Goal: Register for event/course

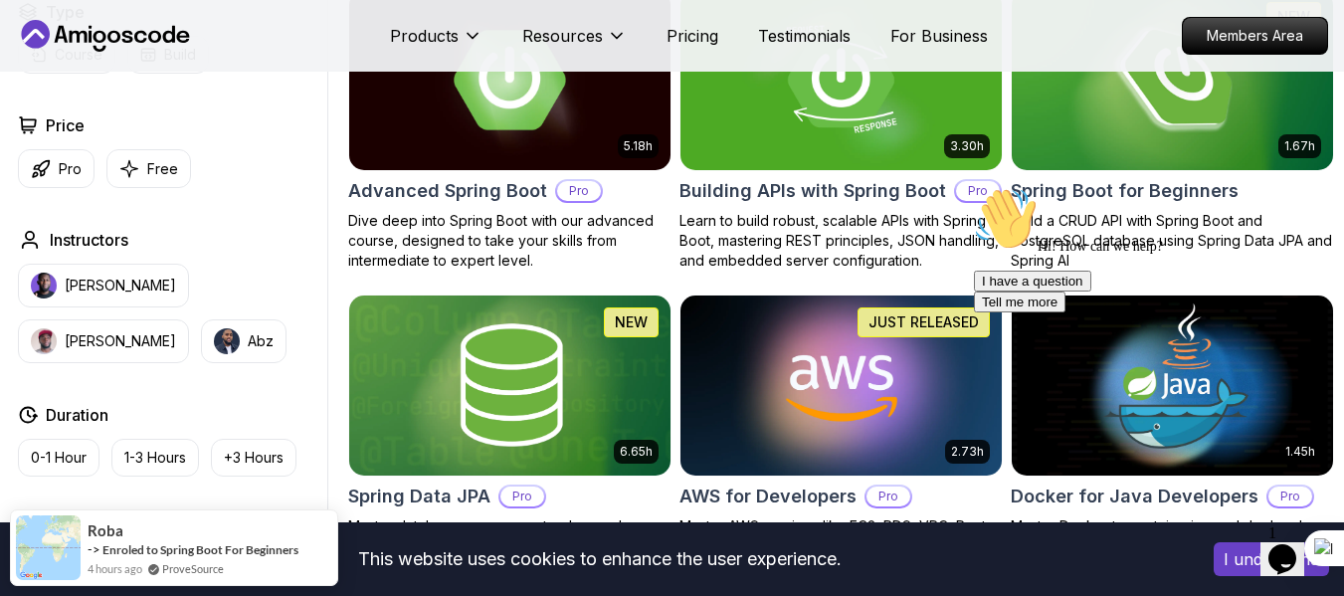
click at [647, 184] on div "Advanced Spring Boot Pro" at bounding box center [509, 191] width 323 height 28
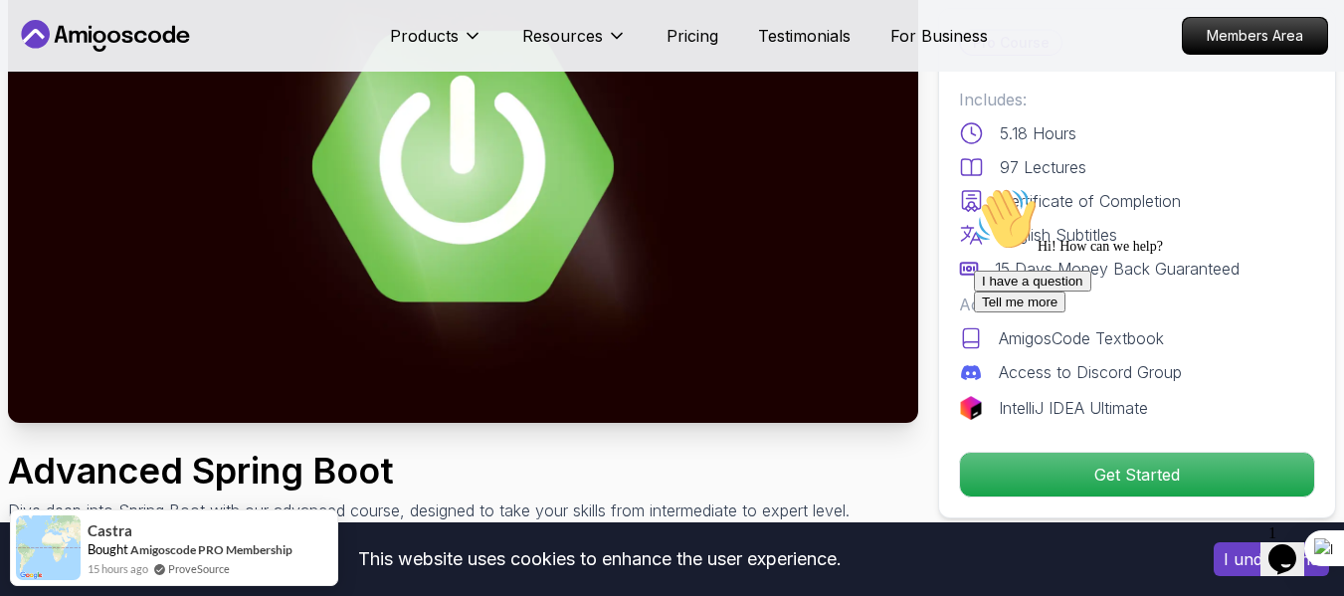
scroll to position [210, 0]
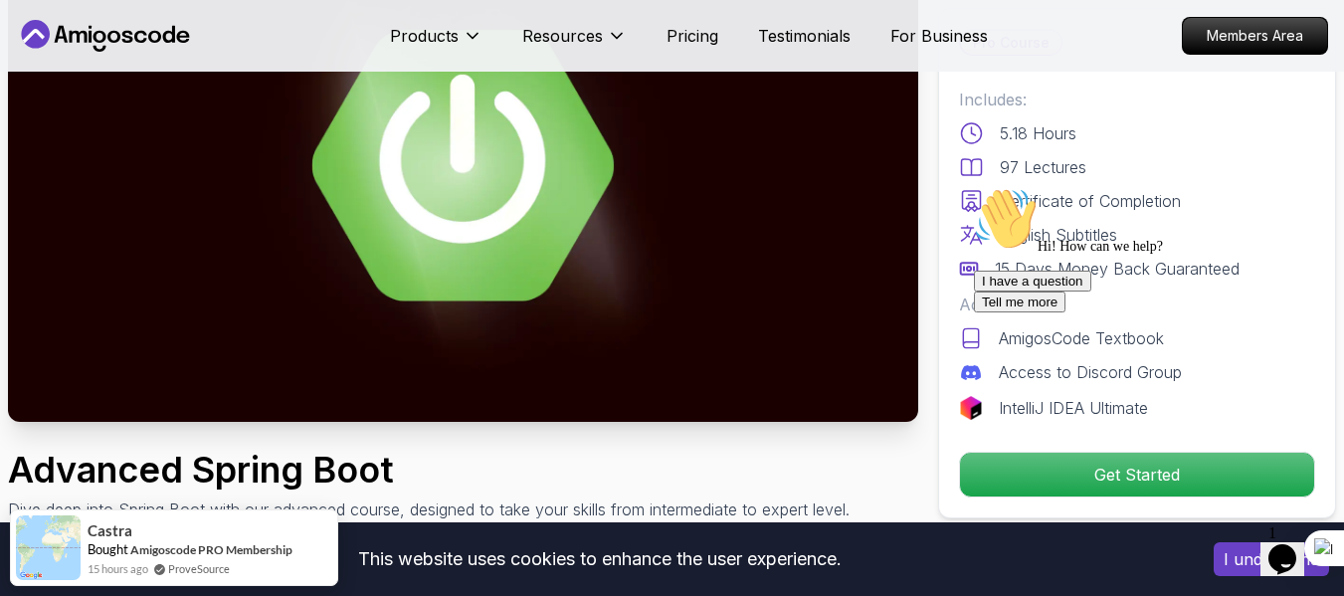
click at [1057, 312] on div "I have a question Tell me more" at bounding box center [1153, 292] width 358 height 42
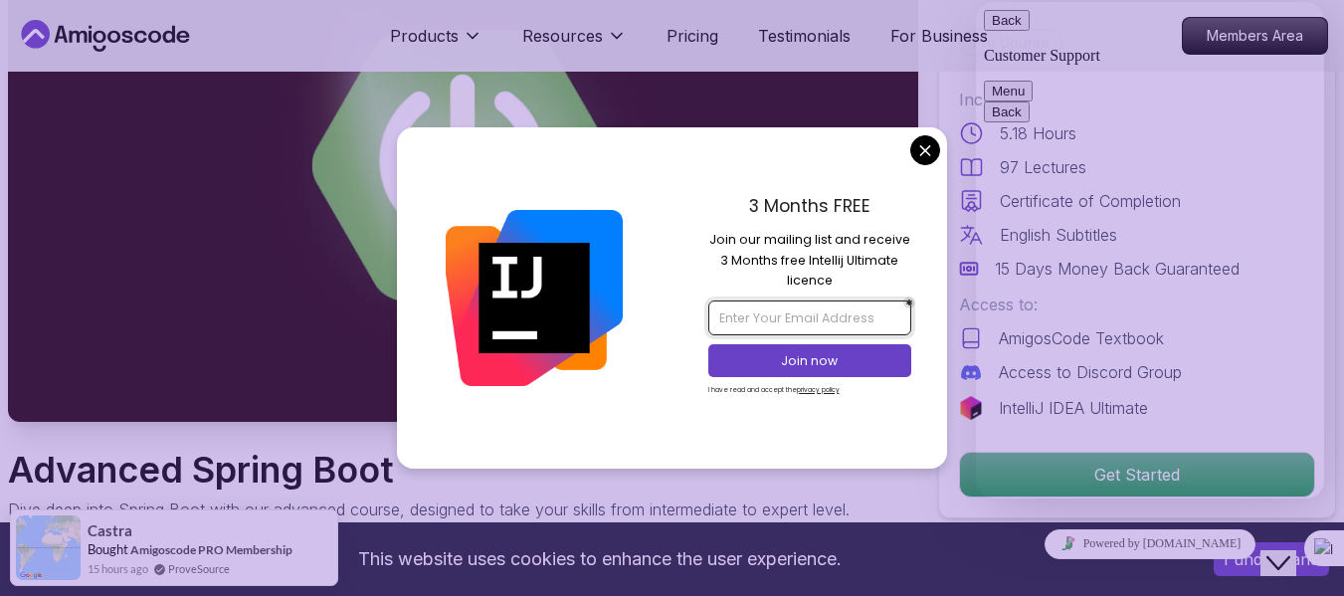
click at [846, 320] on input "email" at bounding box center [809, 317] width 203 height 34
type input "[EMAIL_ADDRESS][DOMAIN_NAME]"
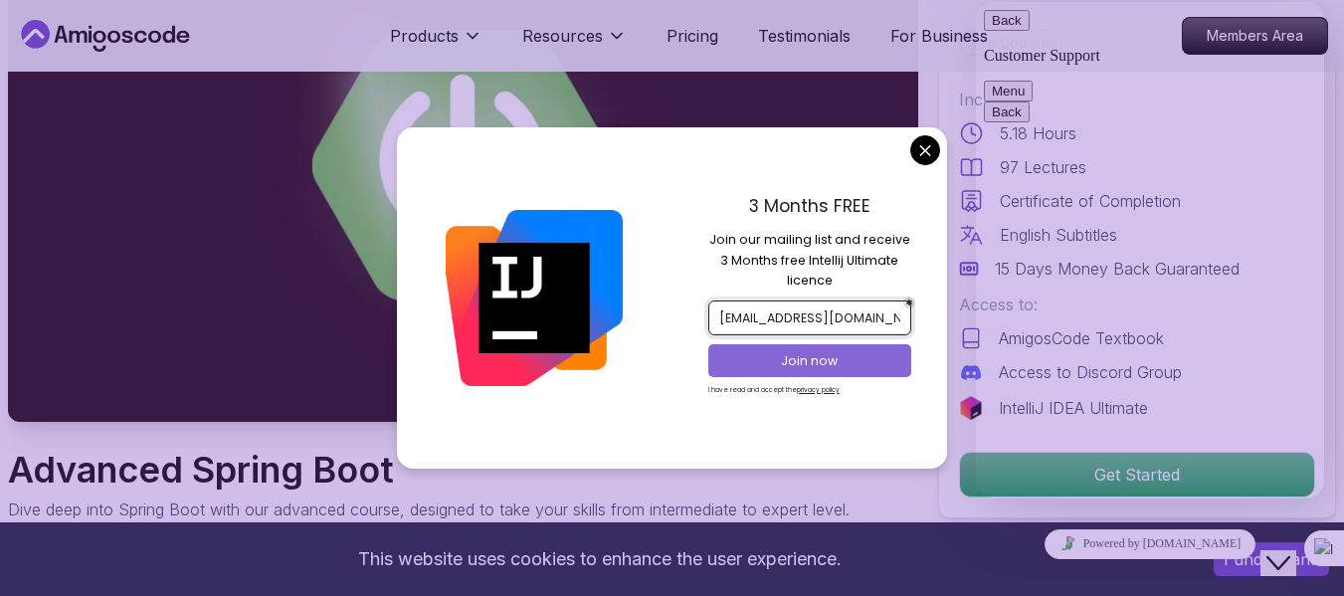
click at [852, 362] on p "Join now" at bounding box center [809, 361] width 165 height 18
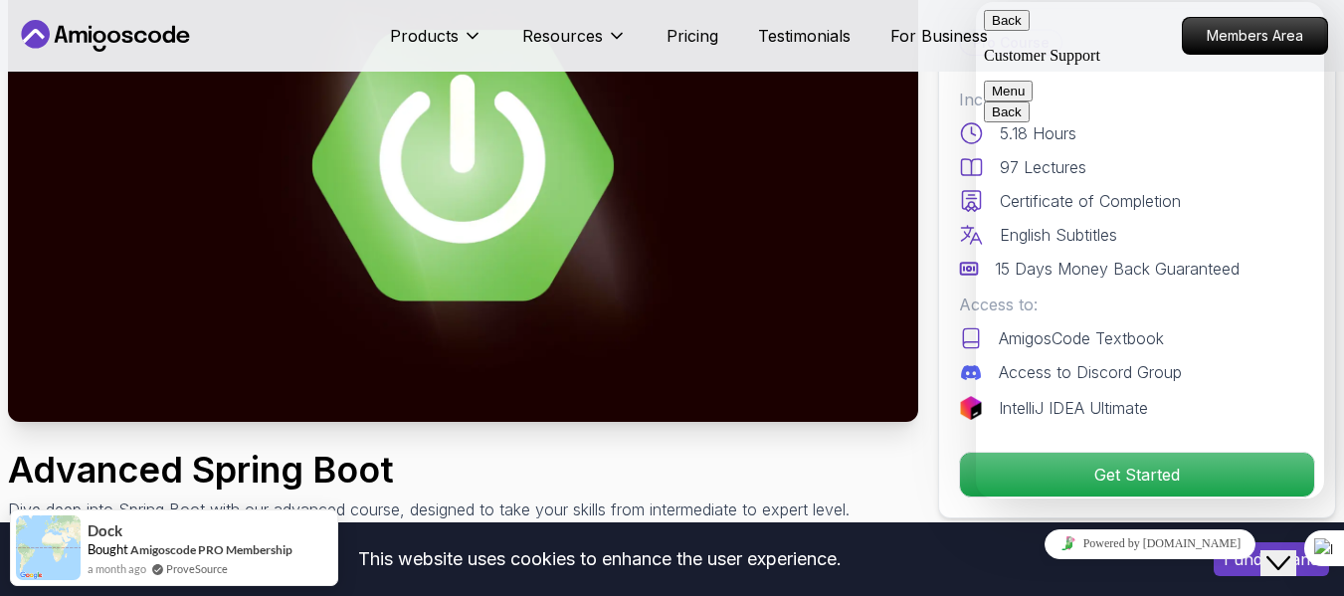
click at [1025, 84] on span "Menu" at bounding box center [1025, 91] width 0 height 15
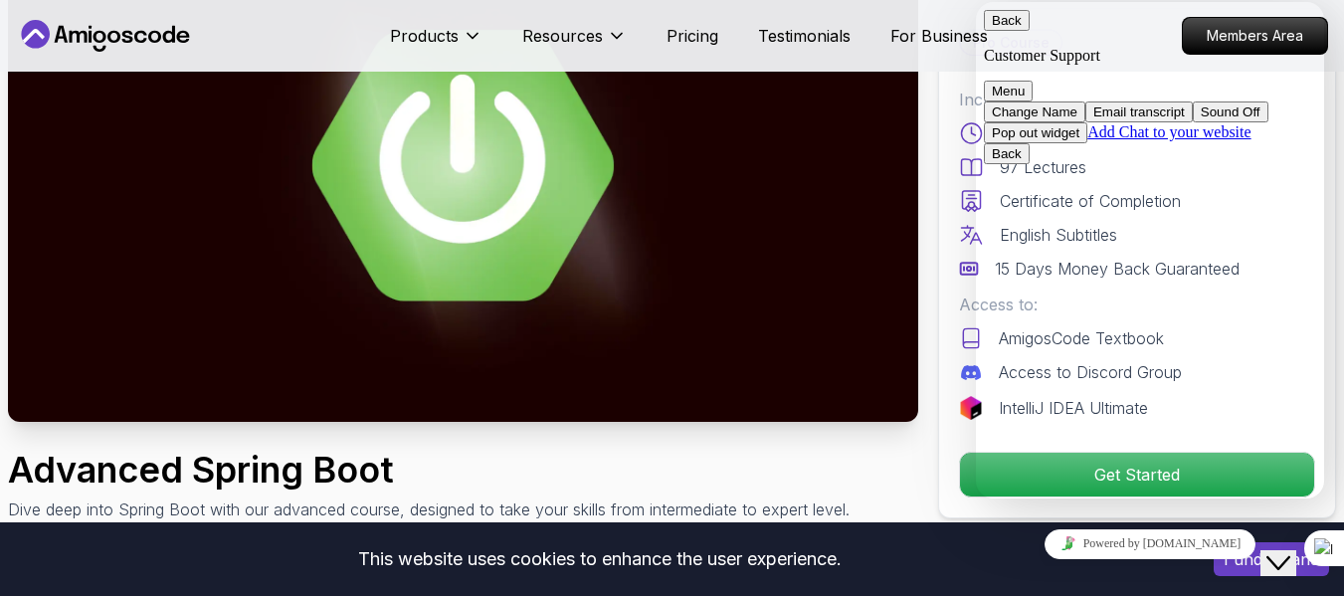
click at [999, 28] on button "Back" at bounding box center [1007, 20] width 46 height 21
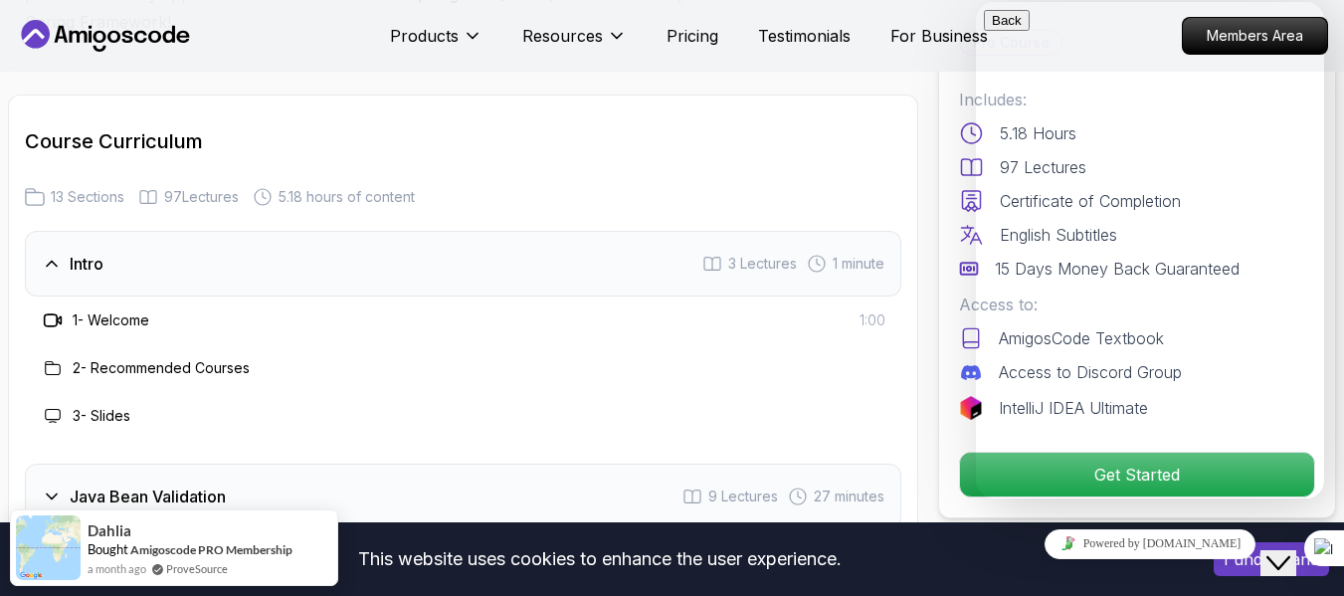
scroll to position [2695, 0]
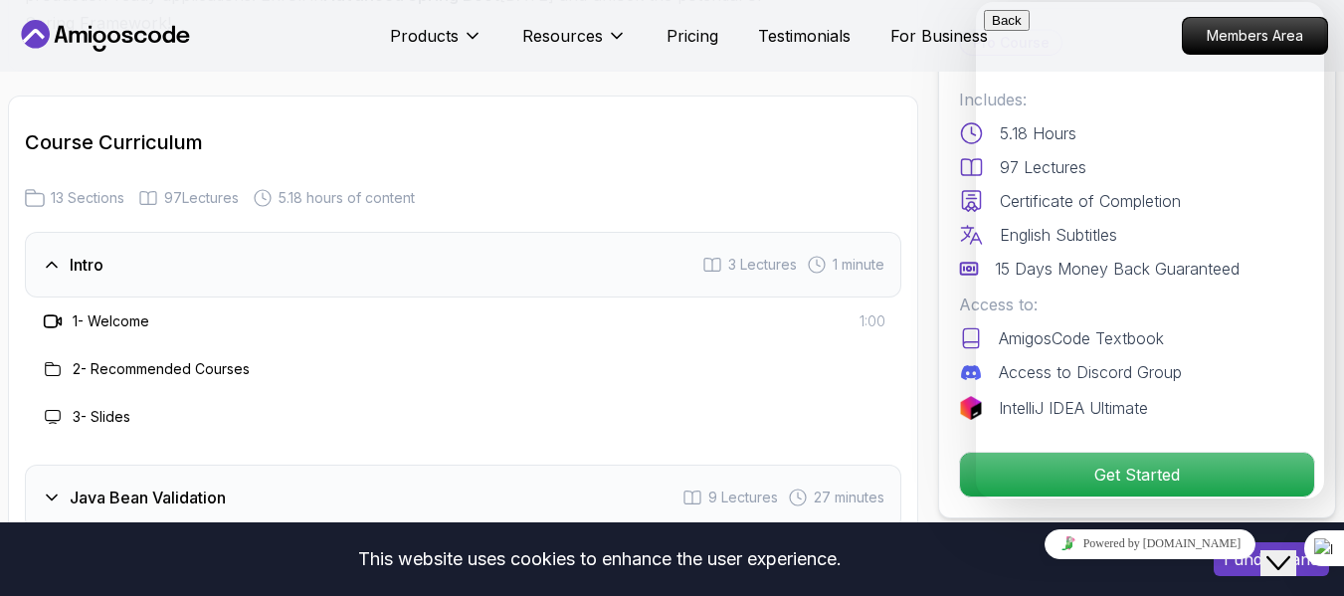
click at [253, 240] on div "Intro 3 Lectures 1 minute" at bounding box center [463, 265] width 876 height 66
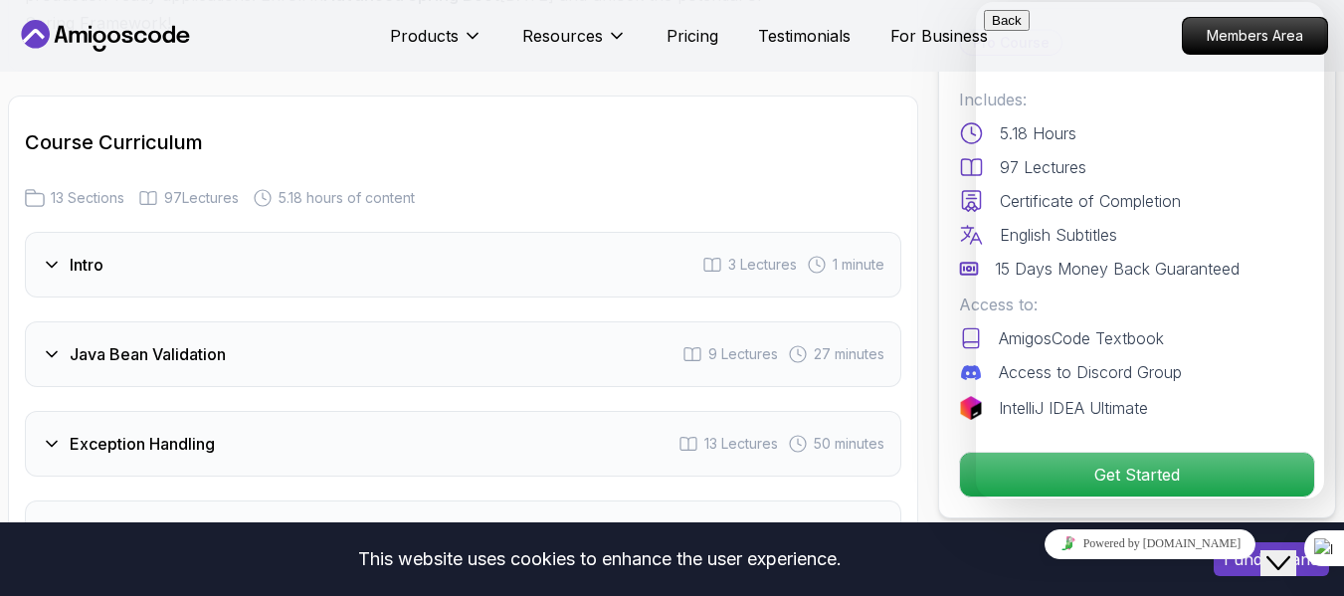
click at [729, 255] on span "3 Lectures" at bounding box center [762, 265] width 69 height 20
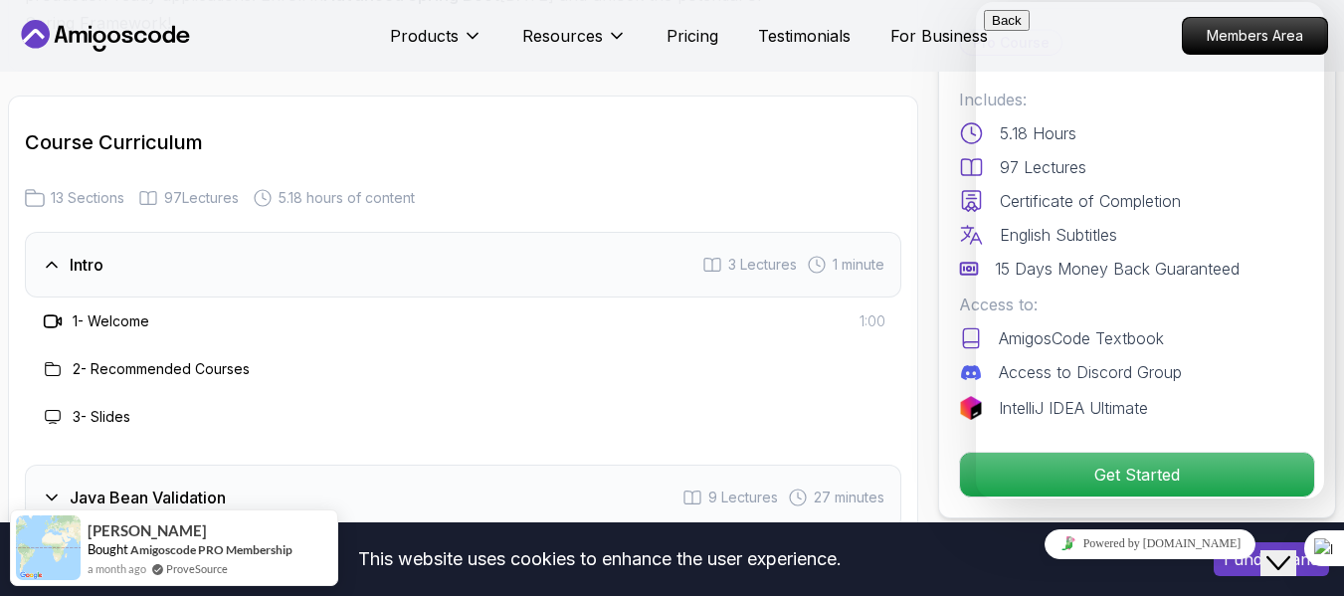
click at [112, 311] on h3 "1 - Welcome" at bounding box center [111, 321] width 77 height 20
click at [852, 255] on span "1 minute" at bounding box center [859, 265] width 52 height 20
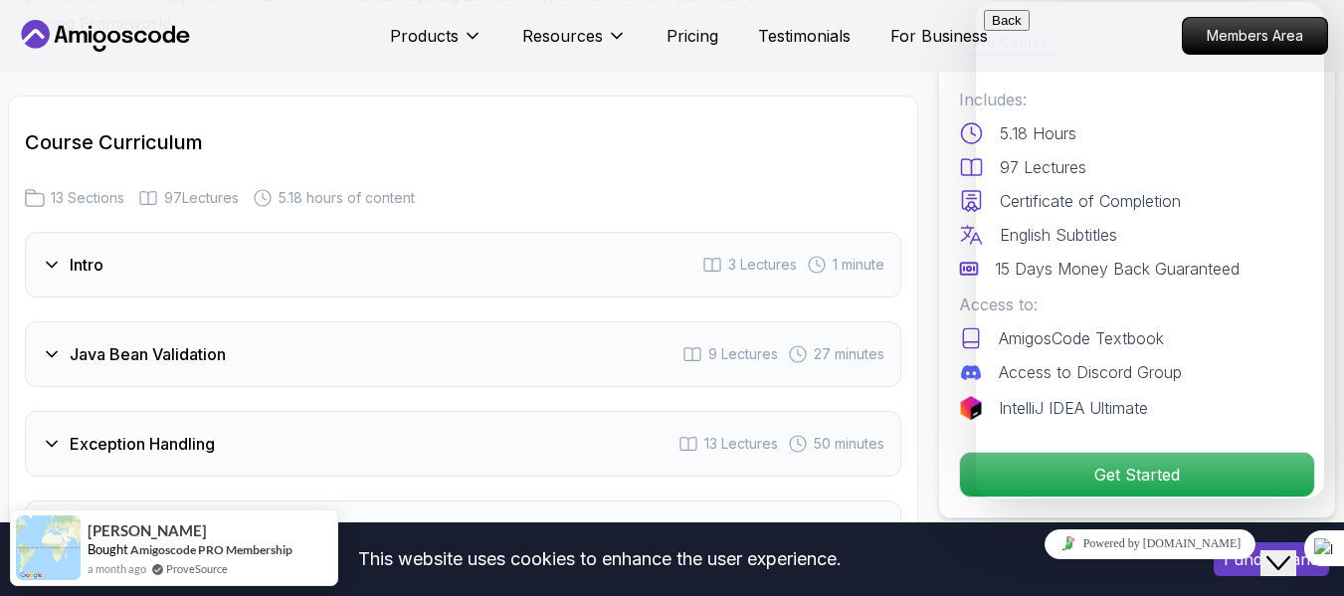
click at [852, 255] on span "1 minute" at bounding box center [859, 265] width 52 height 20
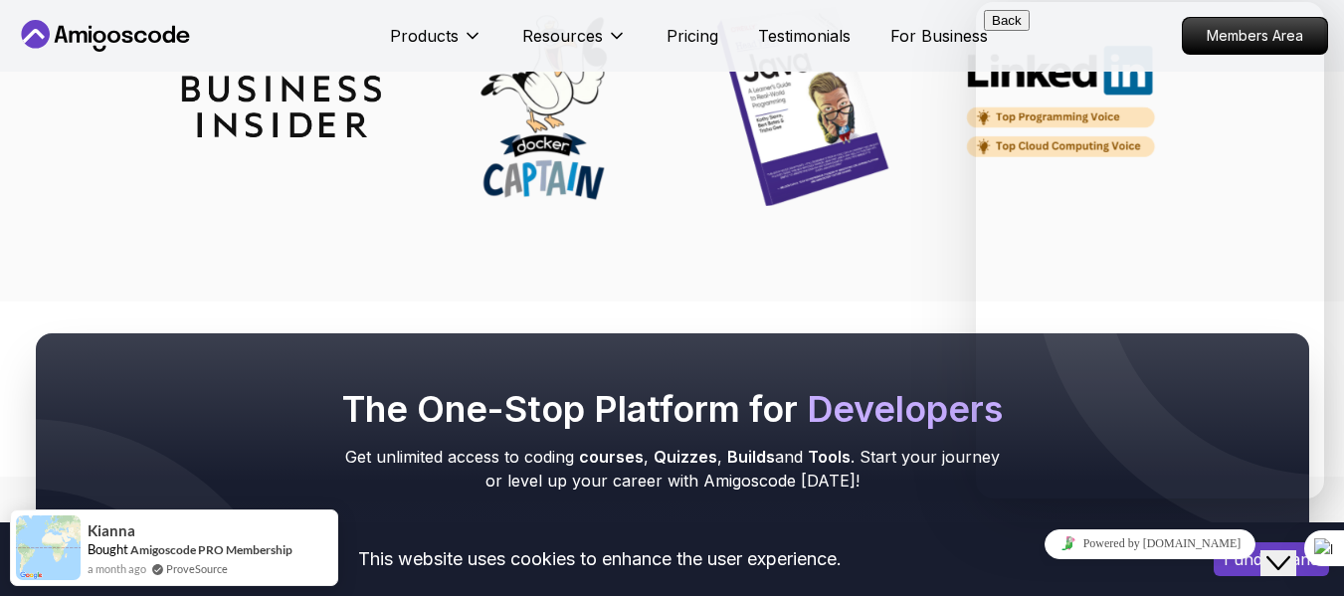
scroll to position [7920, 0]
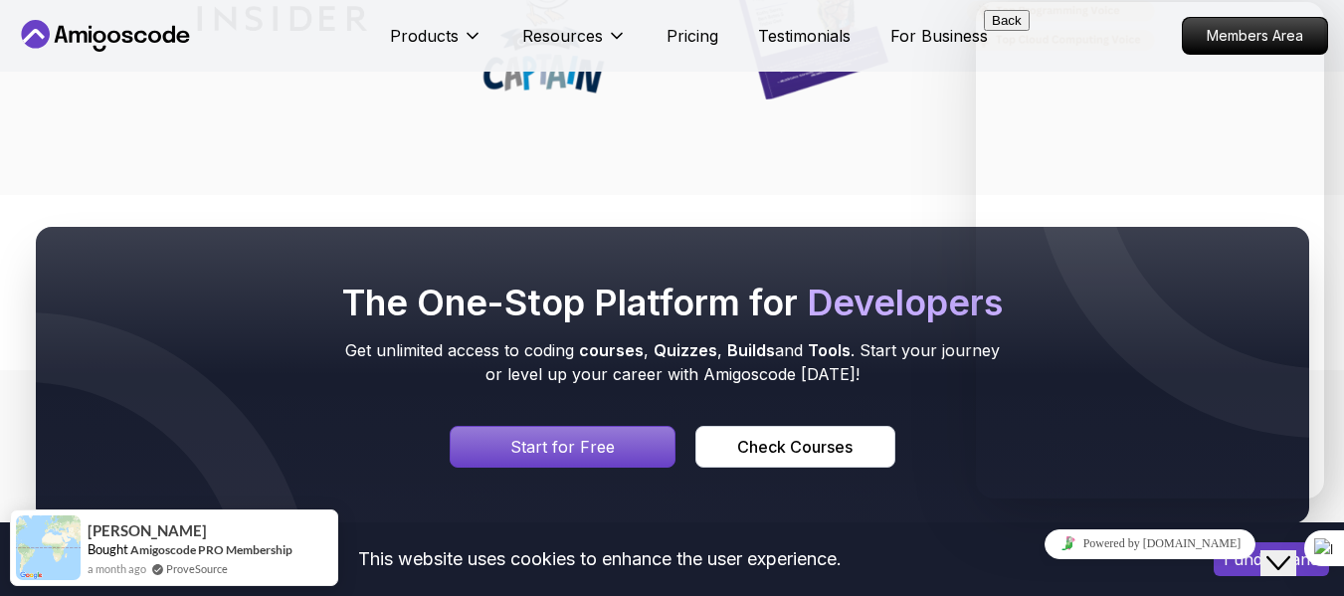
click at [493, 427] on div "Signin page" at bounding box center [563, 447] width 225 height 40
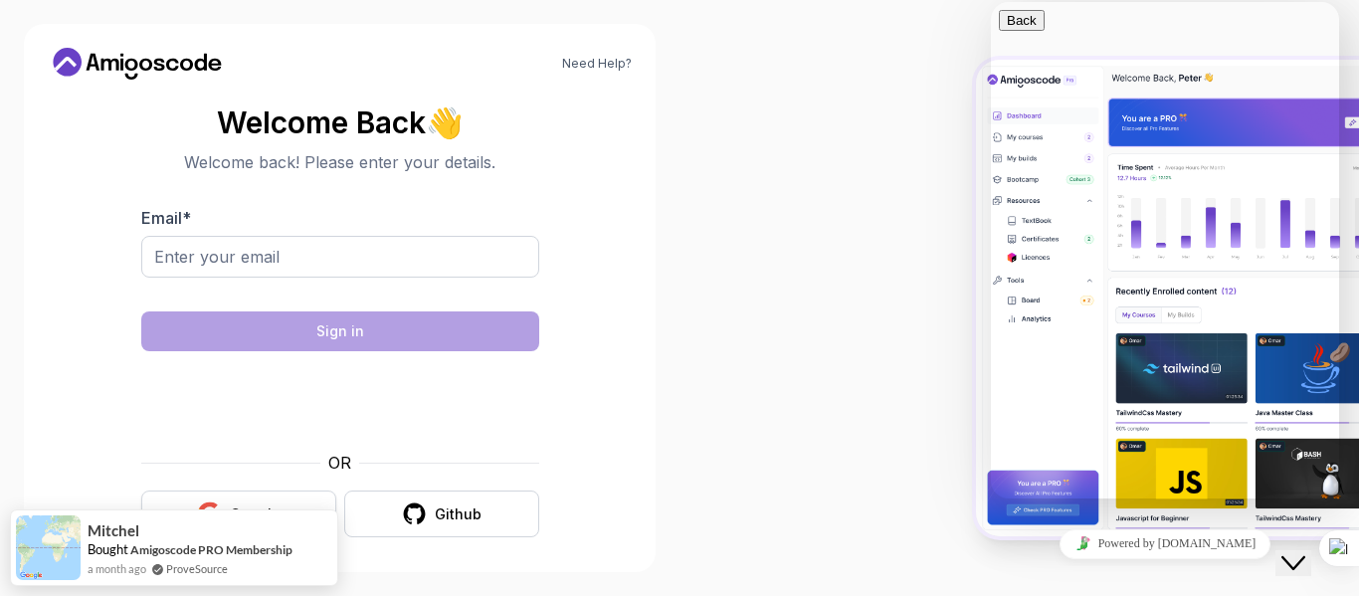
click at [279, 498] on button "Google" at bounding box center [238, 513] width 195 height 47
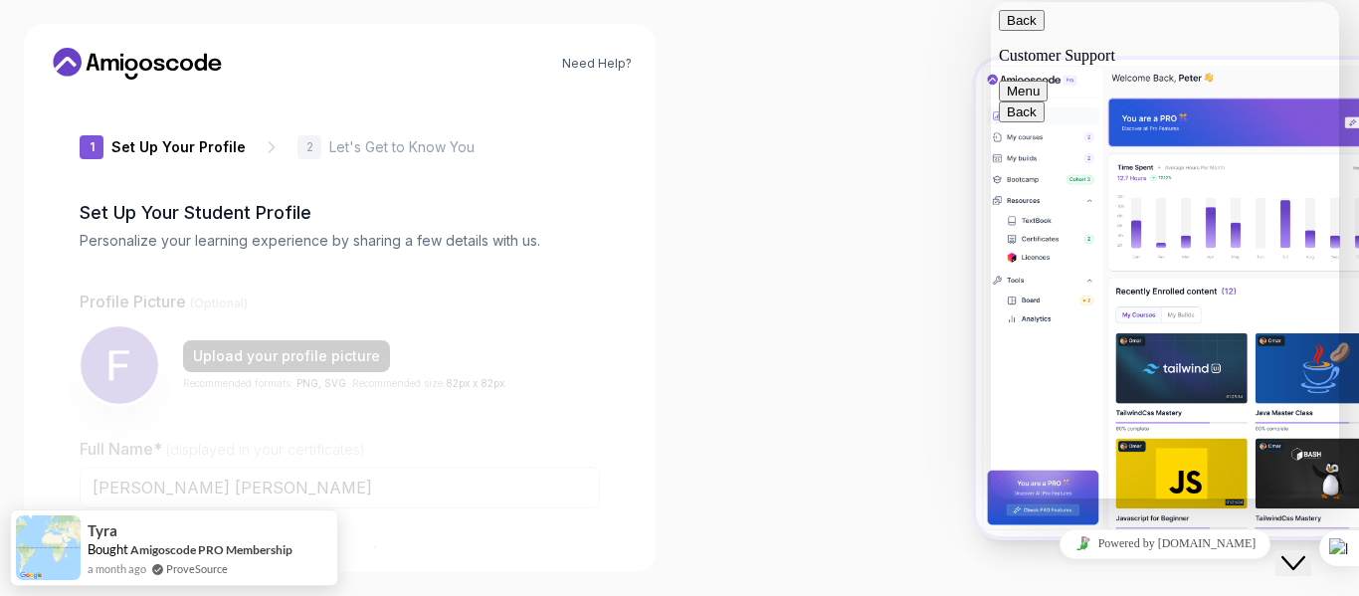
type input "gentlefalcone8de9"
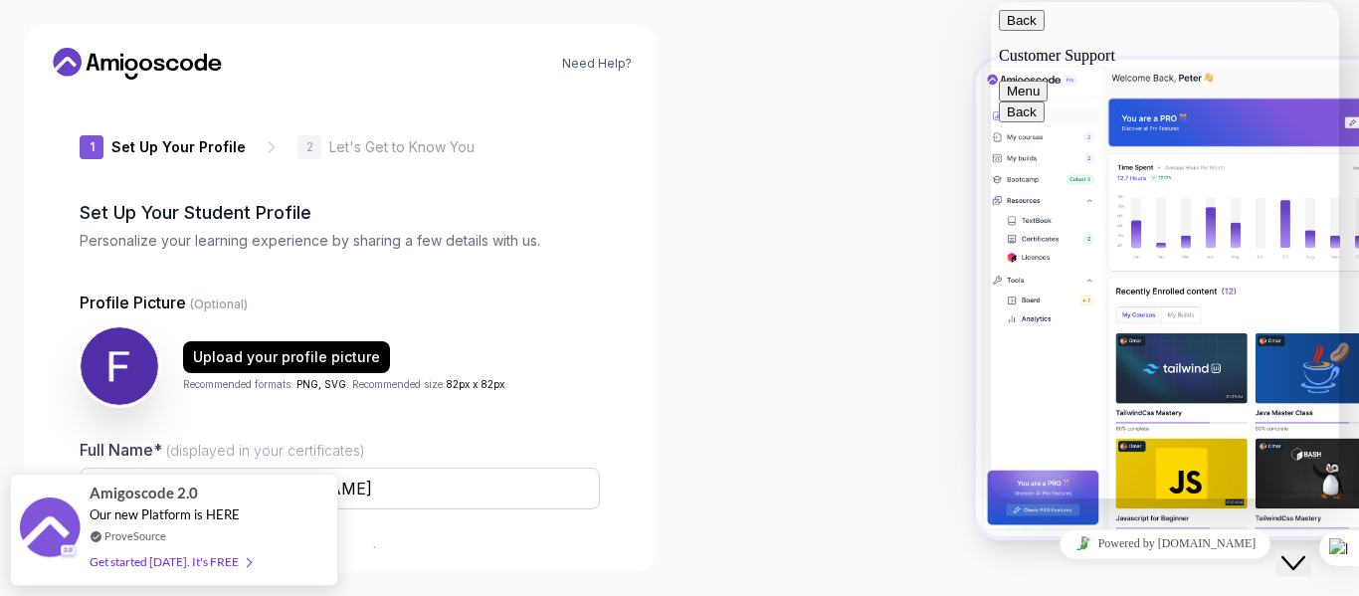
scroll to position [234, 0]
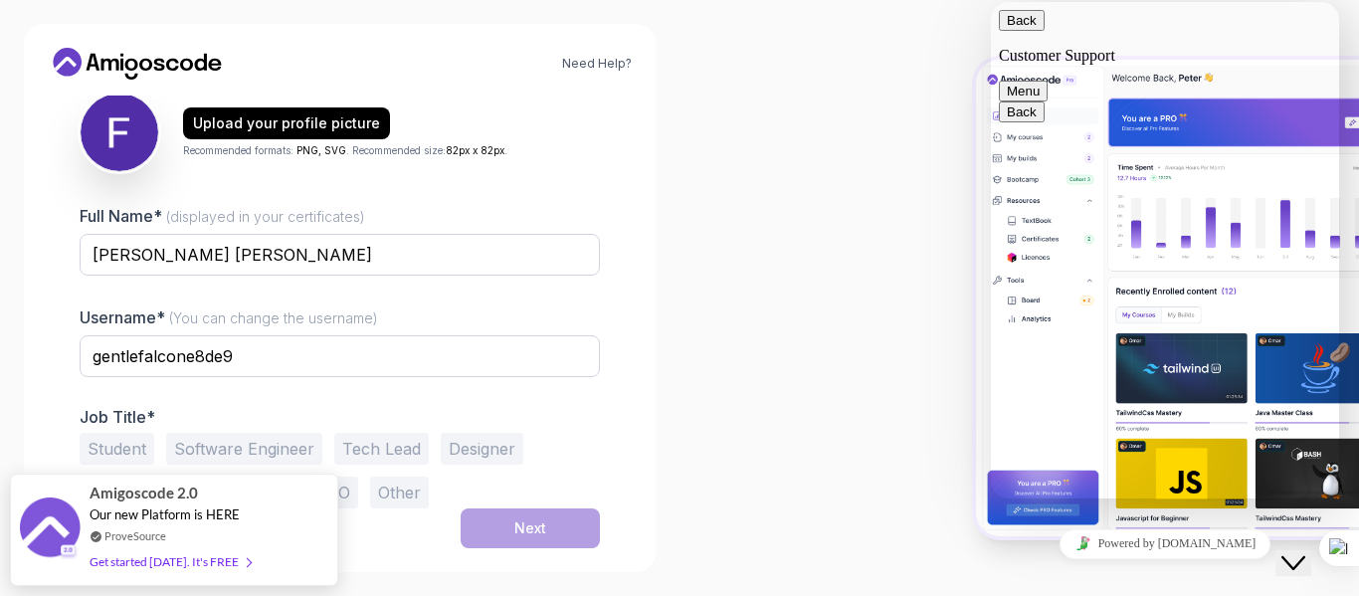
click at [282, 457] on button "Software Engineer" at bounding box center [244, 449] width 156 height 32
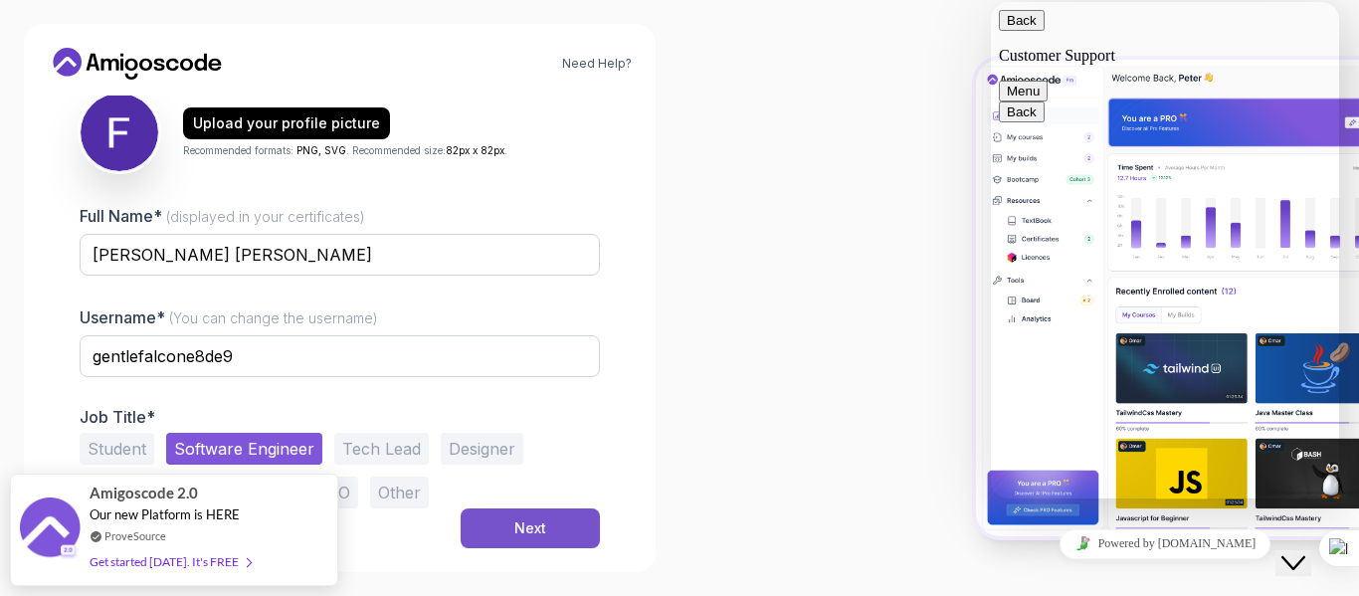
click at [505, 523] on button "Next" at bounding box center [530, 528] width 139 height 40
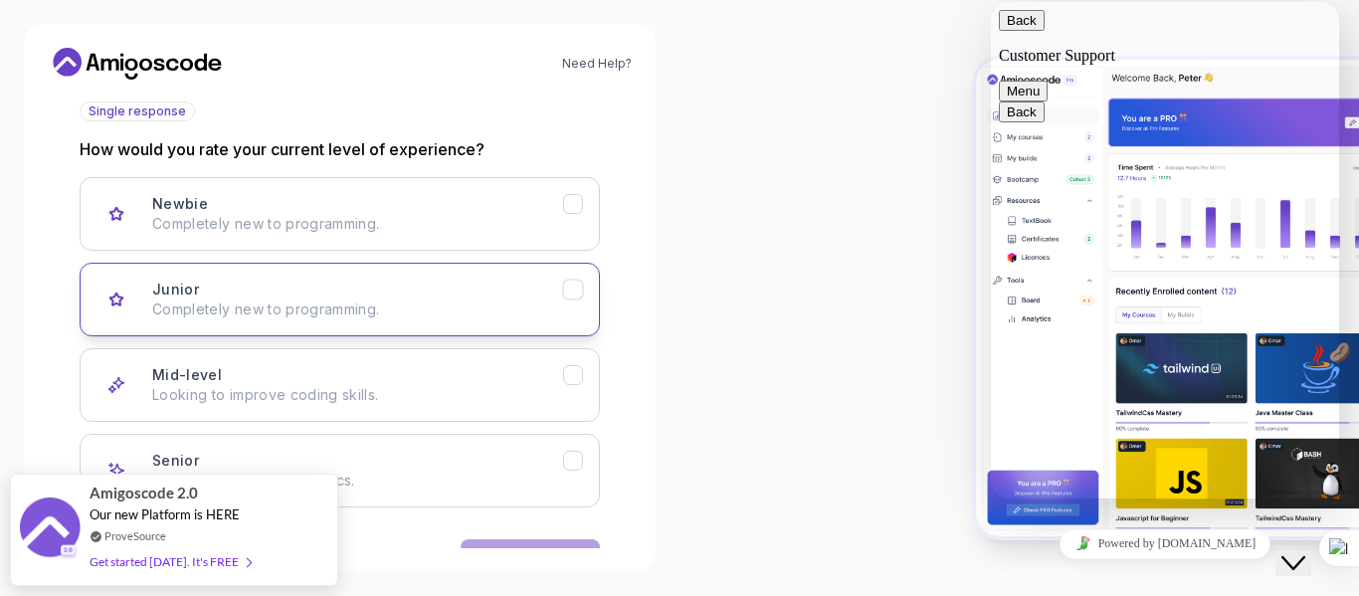
click at [483, 301] on p "Completely new to programming." at bounding box center [357, 309] width 411 height 20
click at [579, 543] on button "Next" at bounding box center [530, 559] width 139 height 40
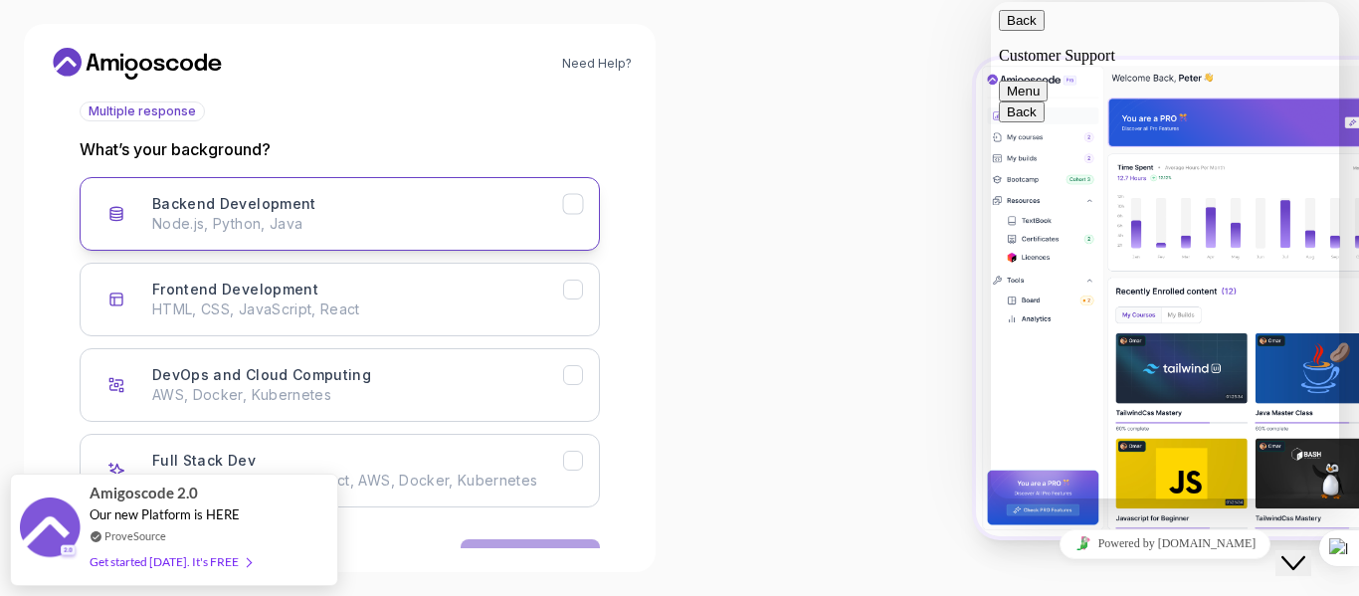
click at [425, 236] on button "Backend Development Node.js, Python, Java" at bounding box center [340, 214] width 520 height 74
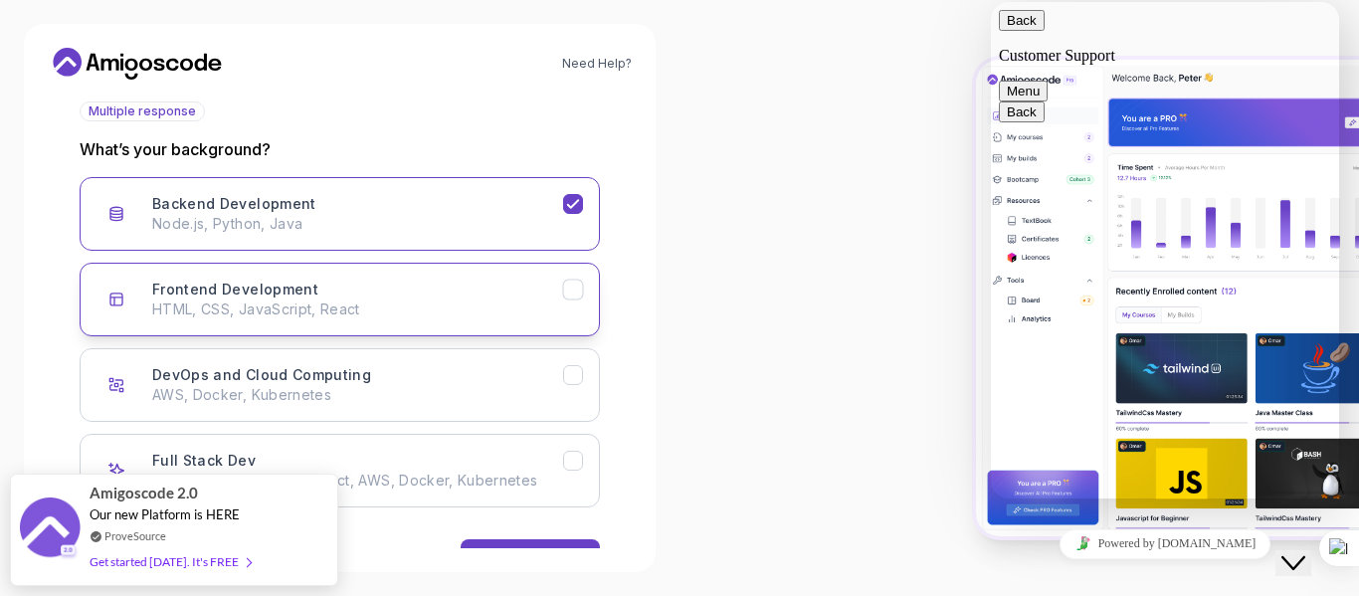
click at [431, 288] on div "Frontend Development HTML, CSS, JavaScript, React" at bounding box center [357, 300] width 411 height 40
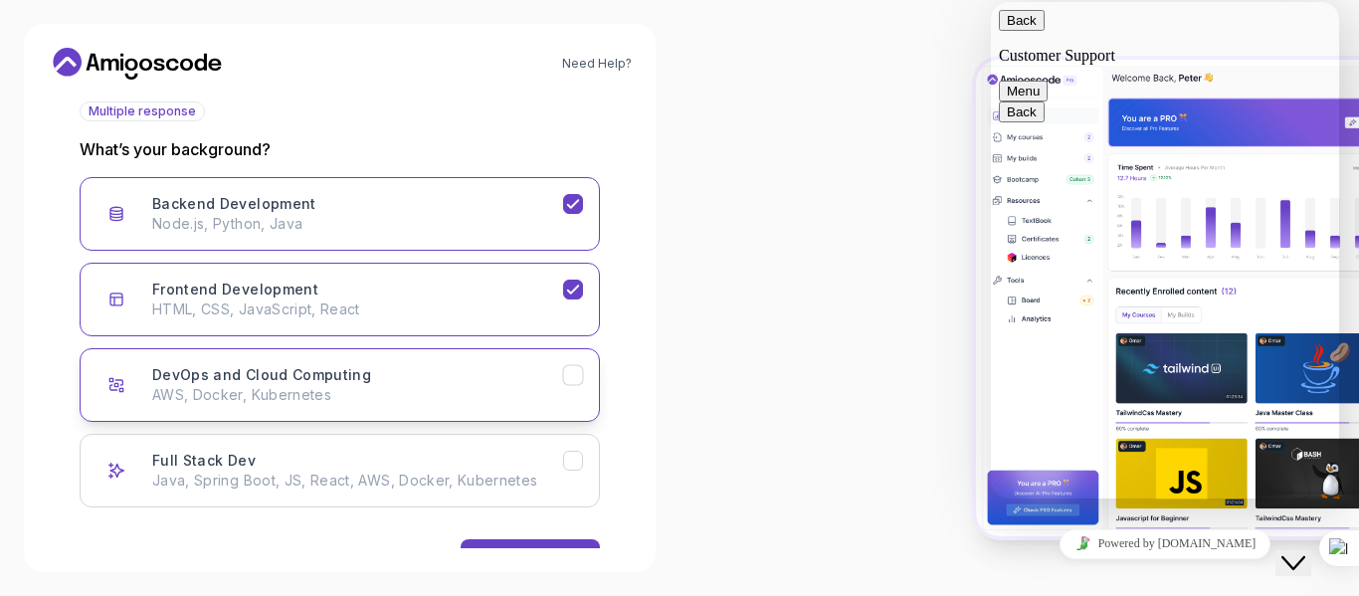
scroll to position [296, 0]
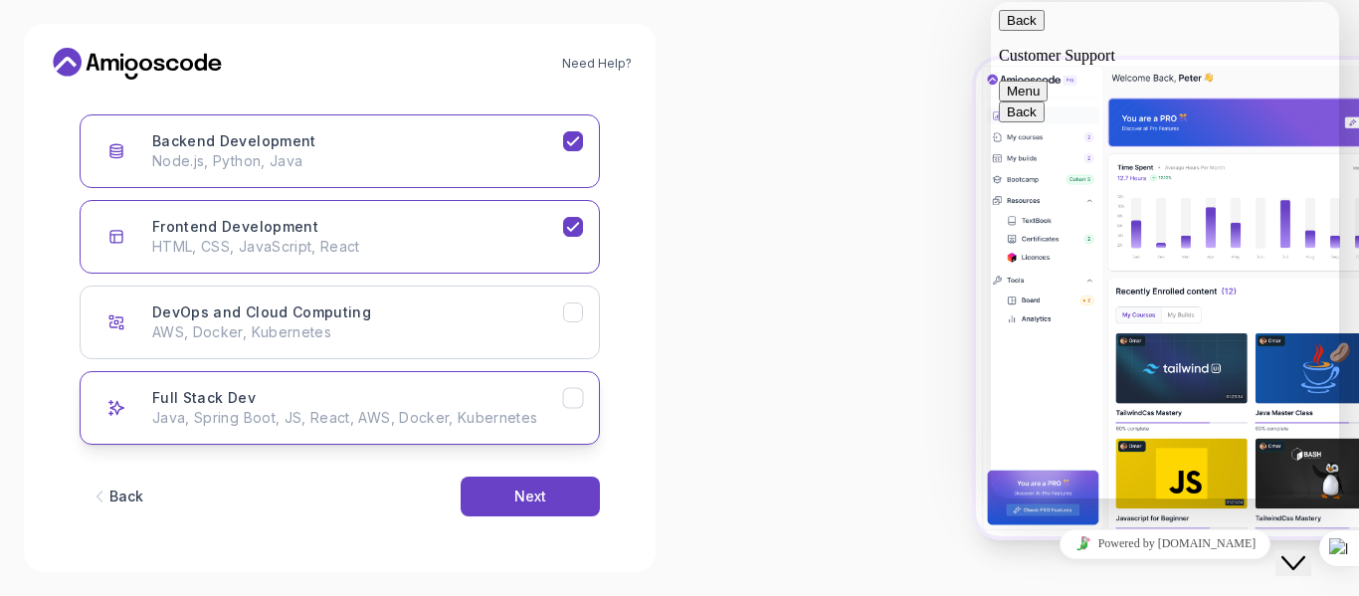
click at [421, 432] on button "Full Stack Dev Java, Spring Boot, JS, React, AWS, Docker, Kubernetes" at bounding box center [340, 408] width 520 height 74
click at [545, 509] on button "Next" at bounding box center [530, 497] width 139 height 40
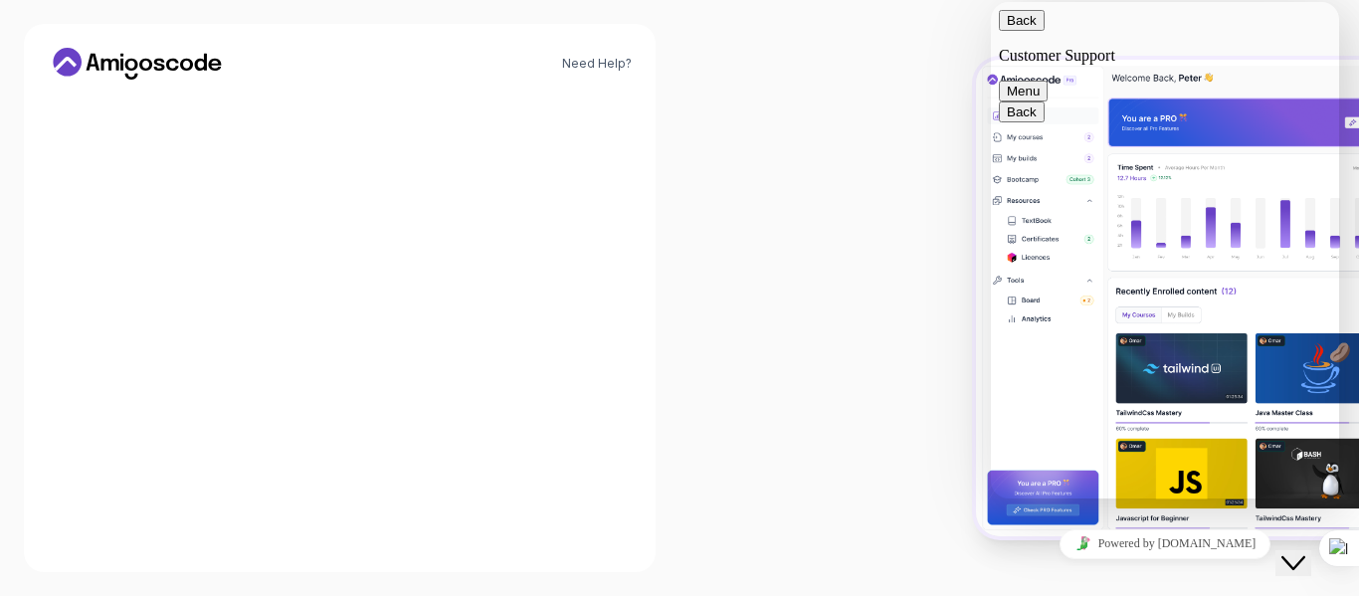
scroll to position [273, 0]
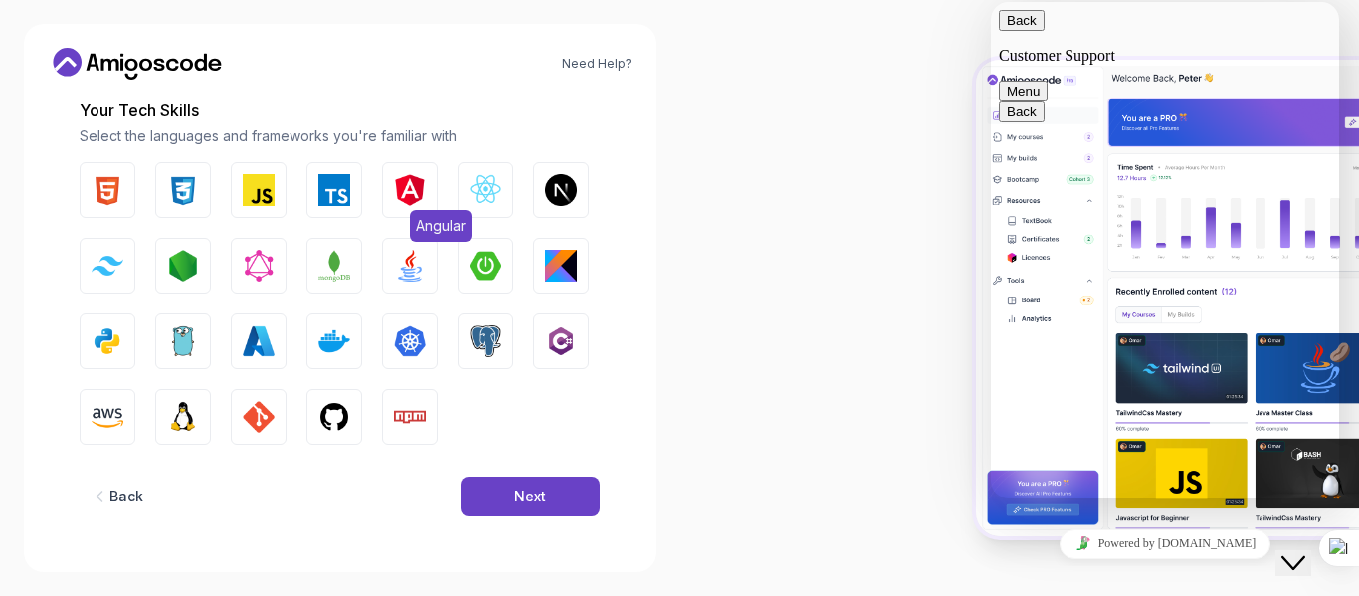
click at [389, 197] on button "Angular" at bounding box center [410, 190] width 56 height 56
click at [334, 195] on img "button" at bounding box center [334, 190] width 32 height 32
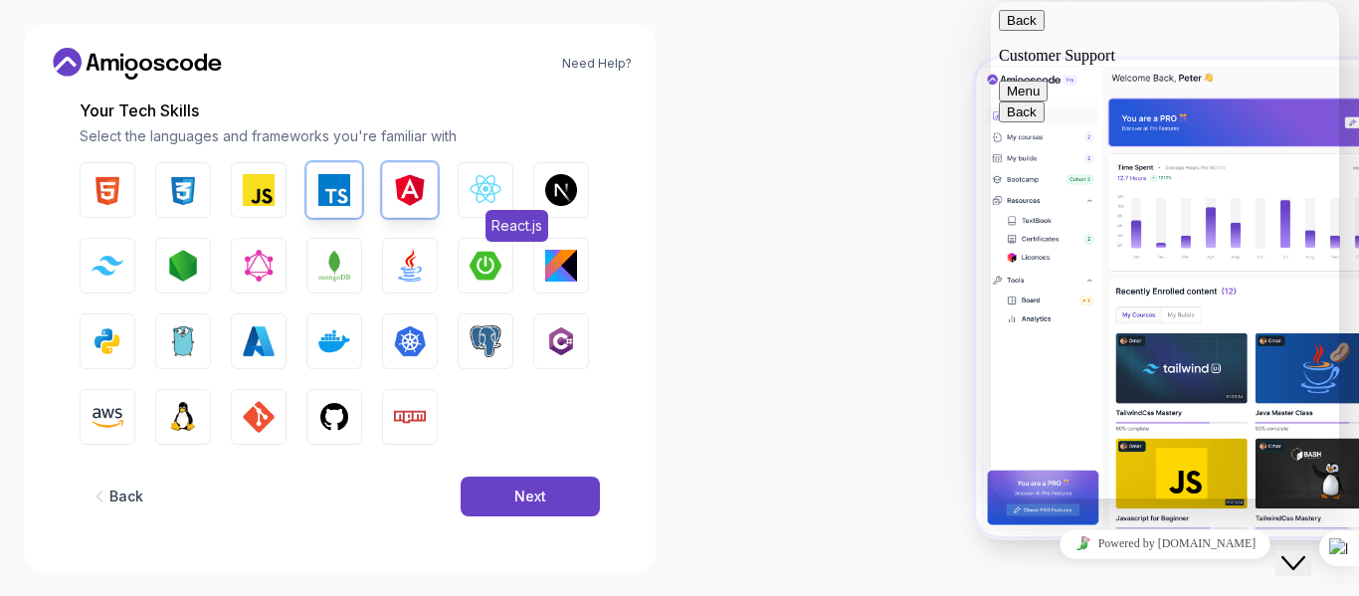
click at [483, 186] on img "button" at bounding box center [486, 190] width 32 height 32
click at [262, 195] on img "button" at bounding box center [259, 190] width 32 height 32
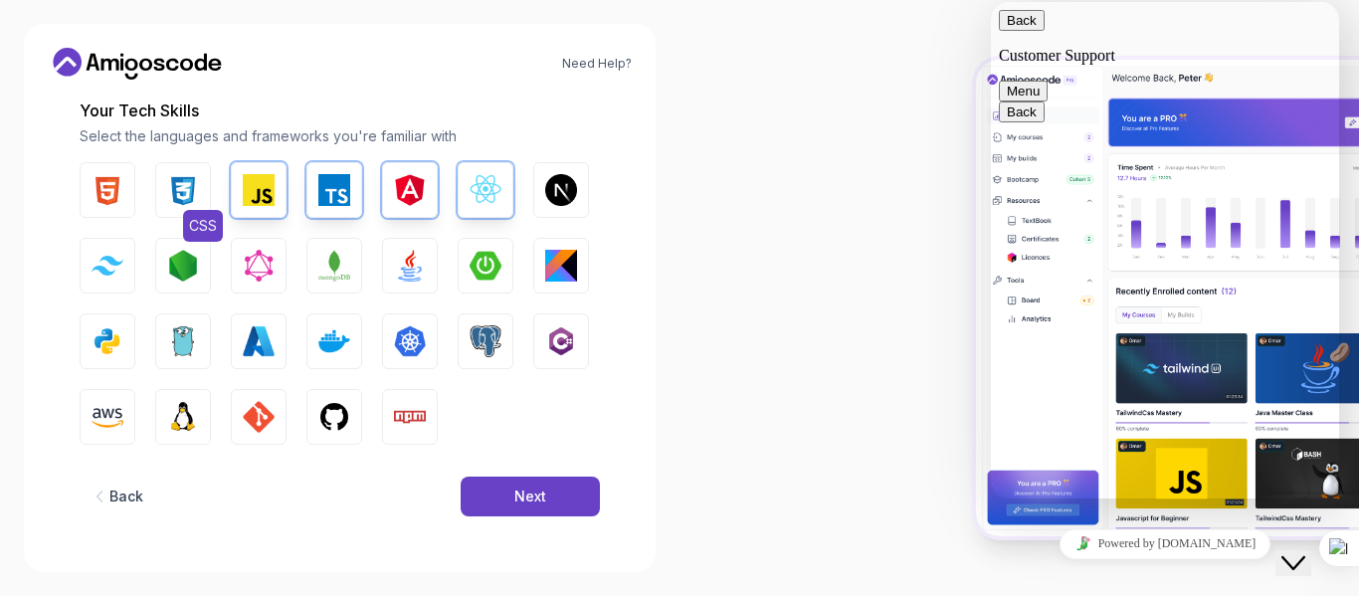
click at [172, 193] on img "button" at bounding box center [183, 190] width 32 height 32
click at [116, 193] on img "button" at bounding box center [108, 190] width 32 height 32
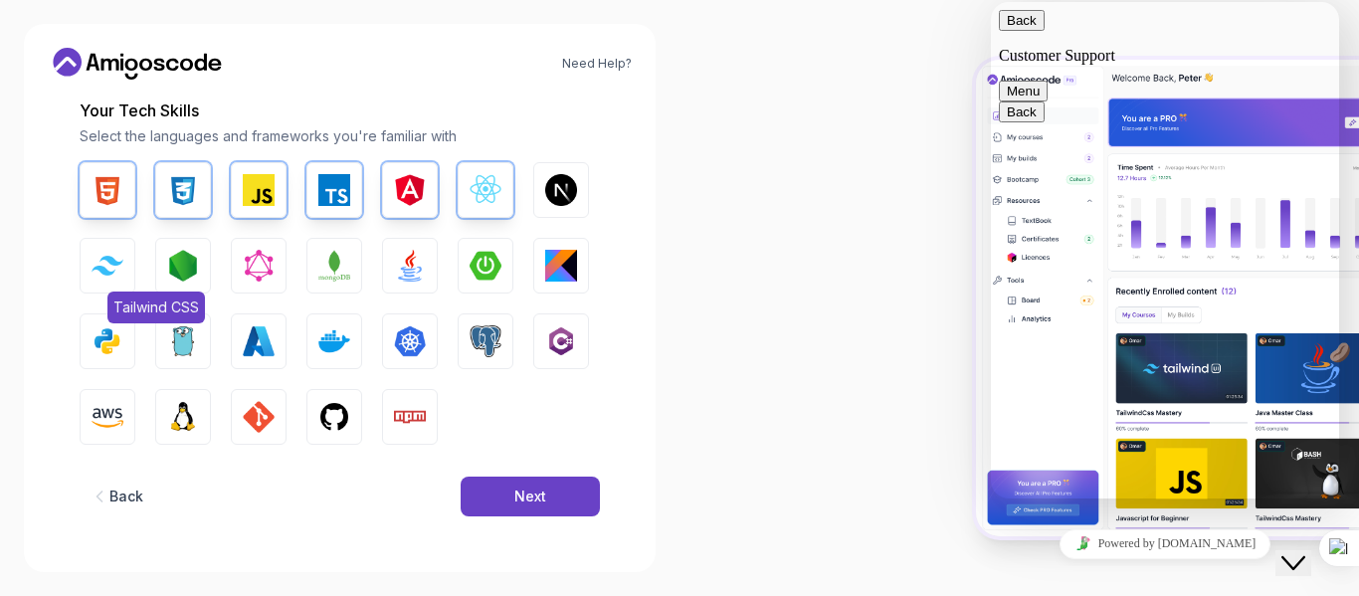
click at [127, 249] on button "Tailwind CSS" at bounding box center [108, 266] width 56 height 56
click at [422, 264] on img "button" at bounding box center [410, 266] width 32 height 32
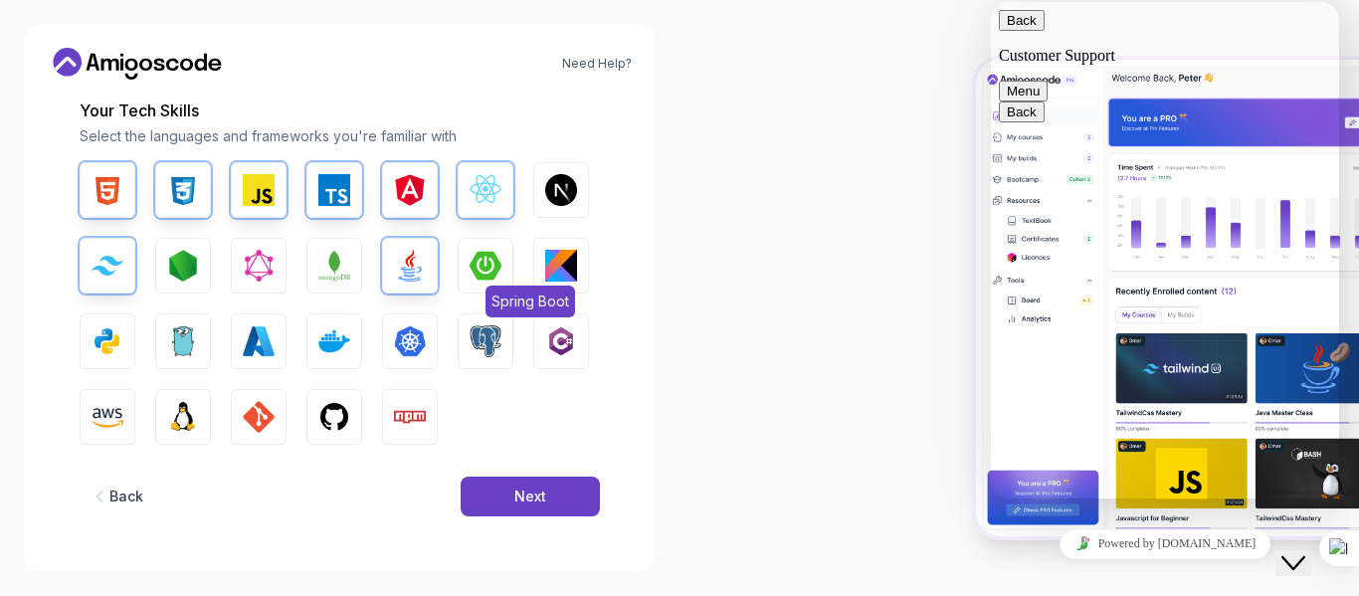
click at [505, 270] on button "Spring Boot" at bounding box center [486, 266] width 56 height 56
click at [319, 418] on img "button" at bounding box center [334, 417] width 32 height 32
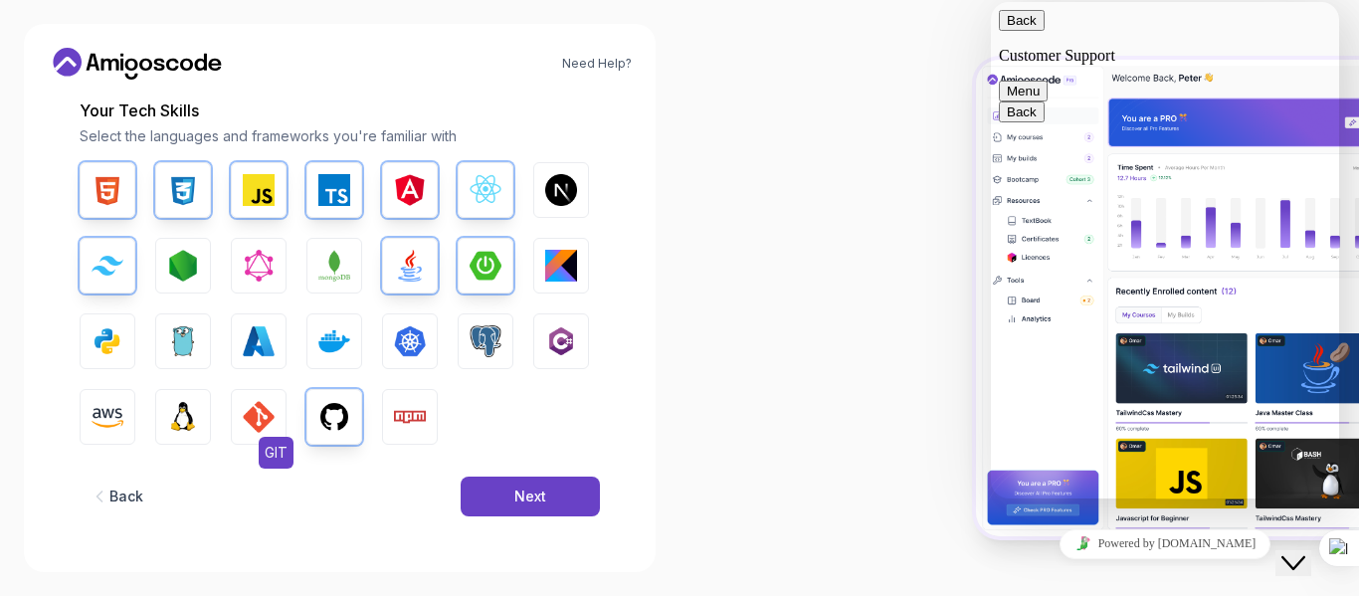
click at [242, 422] on button "GIT" at bounding box center [259, 417] width 56 height 56
click at [493, 339] on img "button" at bounding box center [486, 341] width 32 height 32
click at [560, 500] on button "Next" at bounding box center [530, 497] width 139 height 40
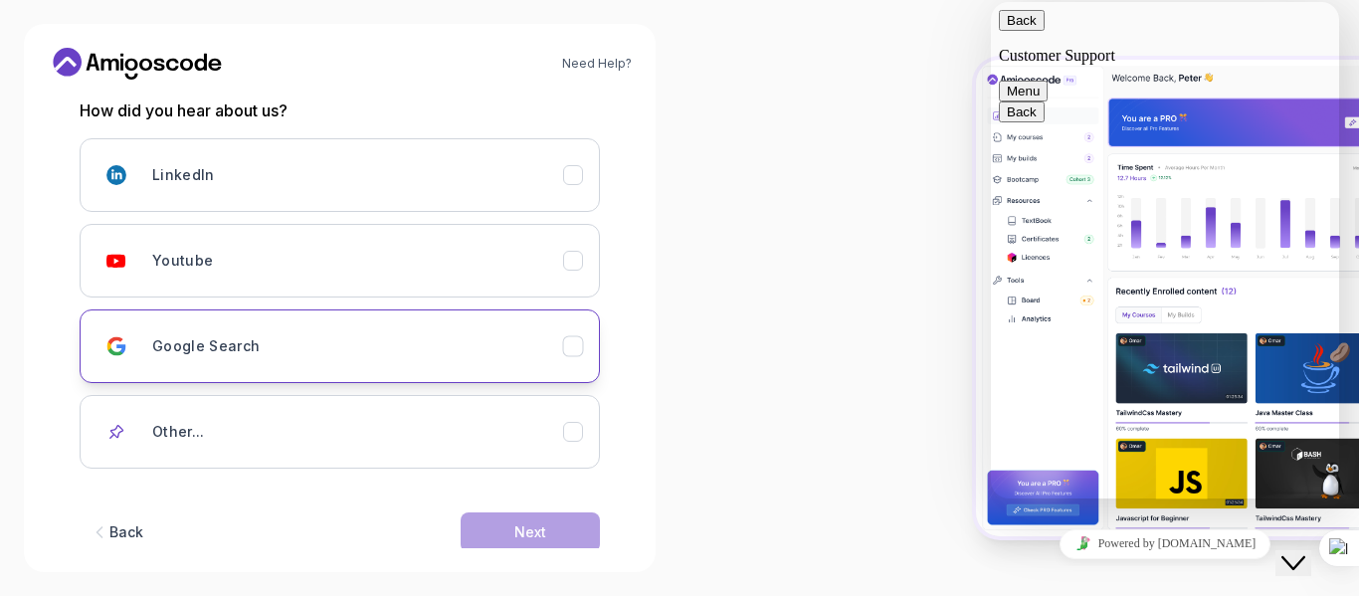
click at [503, 352] on div "Google Search" at bounding box center [357, 346] width 411 height 40
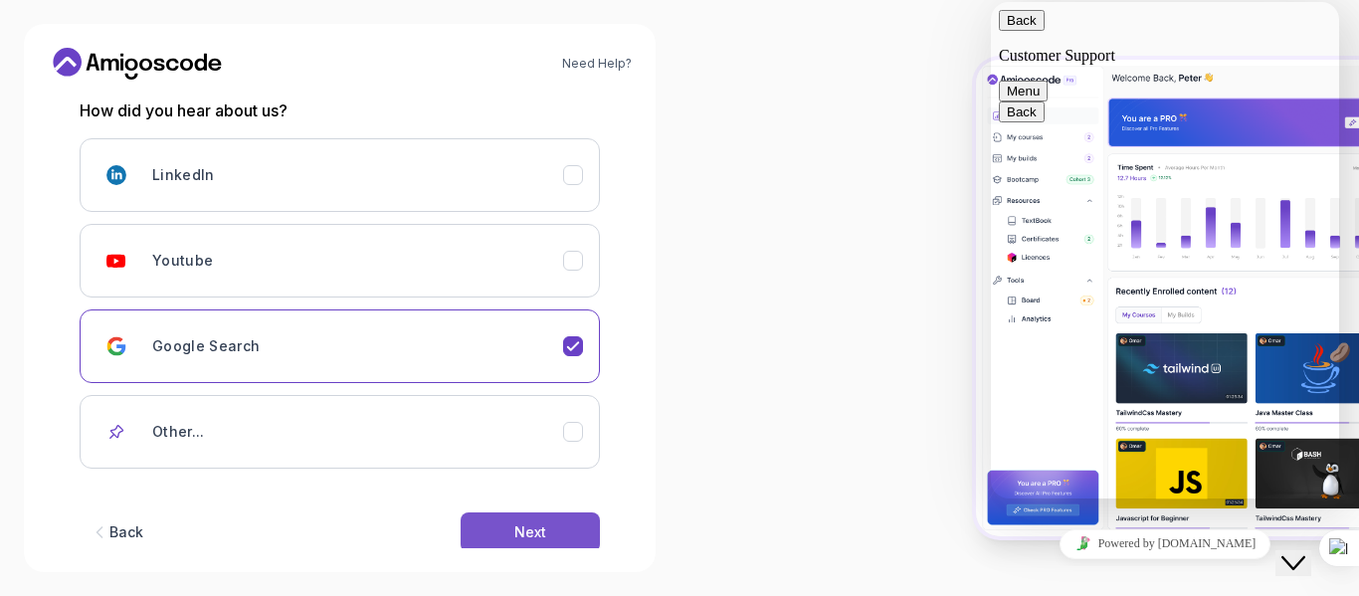
click at [524, 526] on div "Next" at bounding box center [530, 532] width 32 height 20
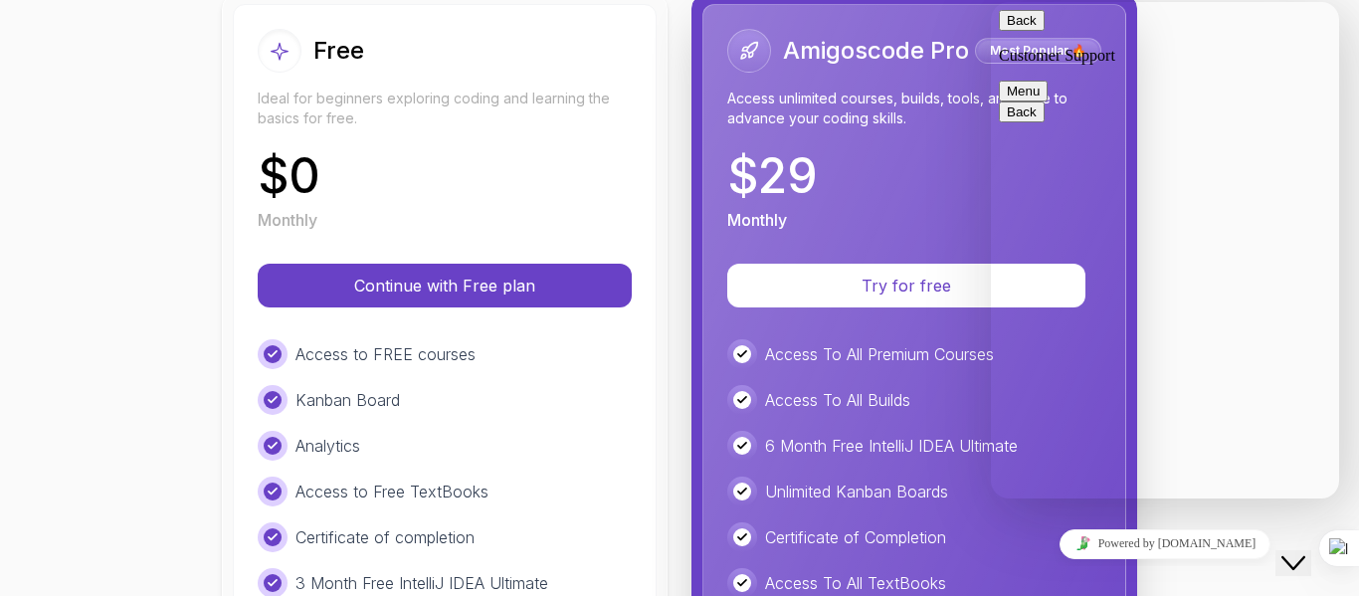
scroll to position [256, 0]
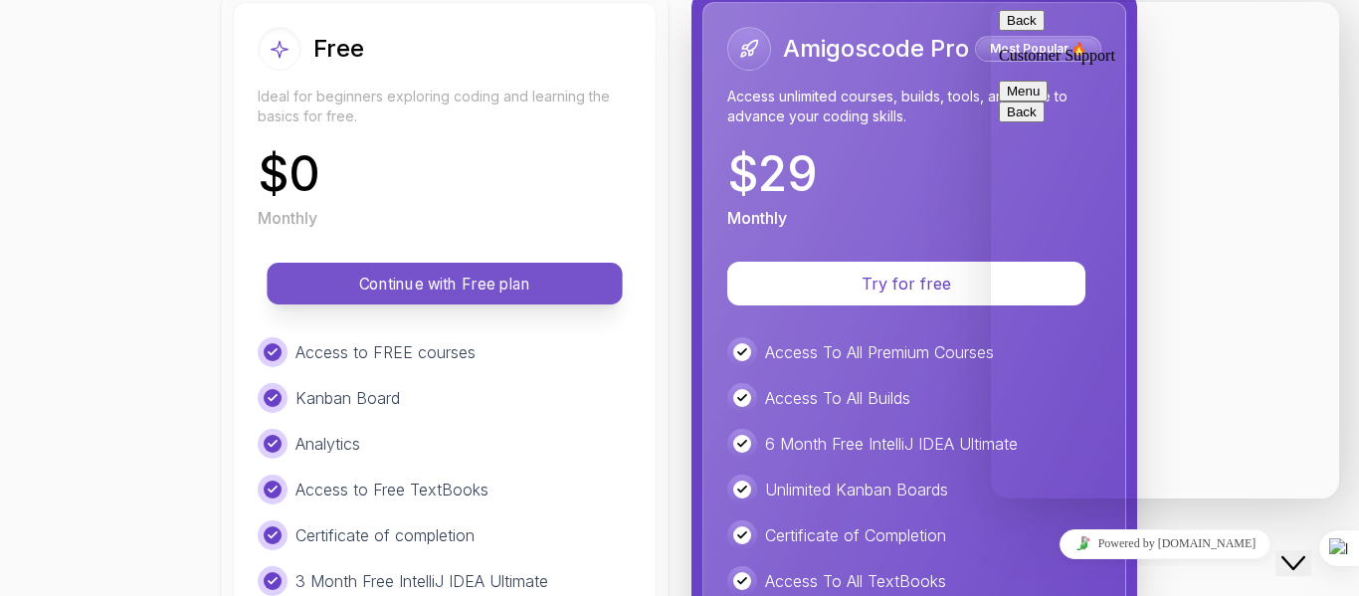
click at [499, 292] on p "Continue with Free plan" at bounding box center [445, 284] width 310 height 23
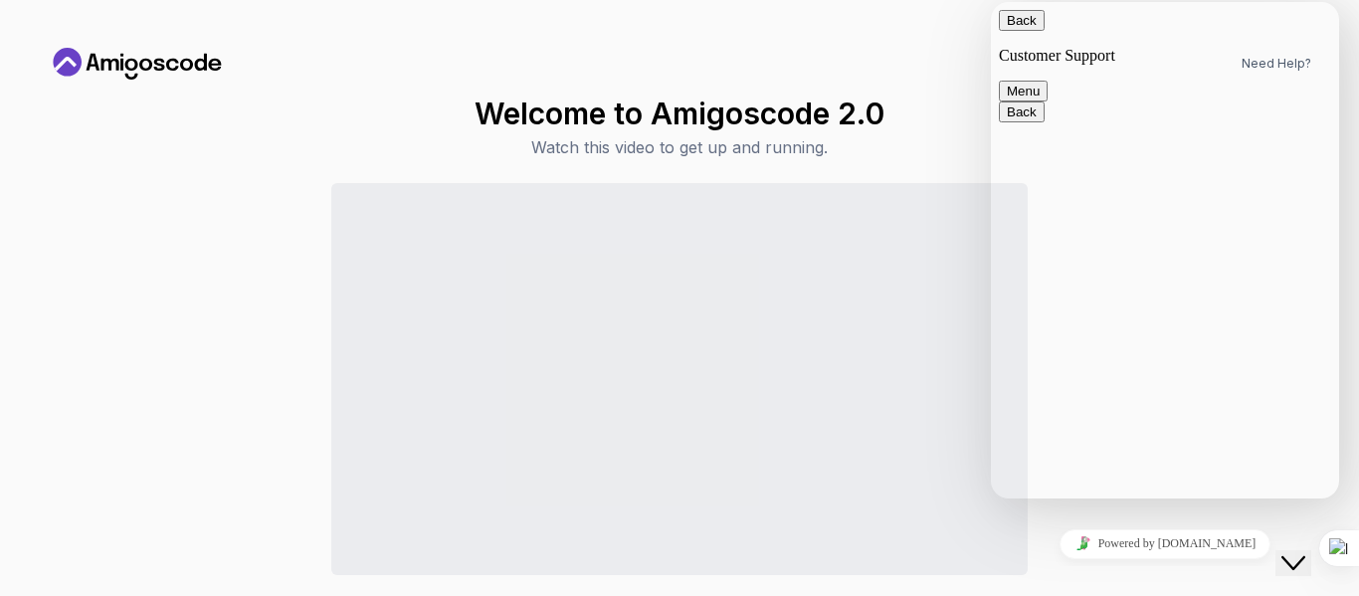
click at [1048, 81] on button "Menu" at bounding box center [1023, 91] width 49 height 21
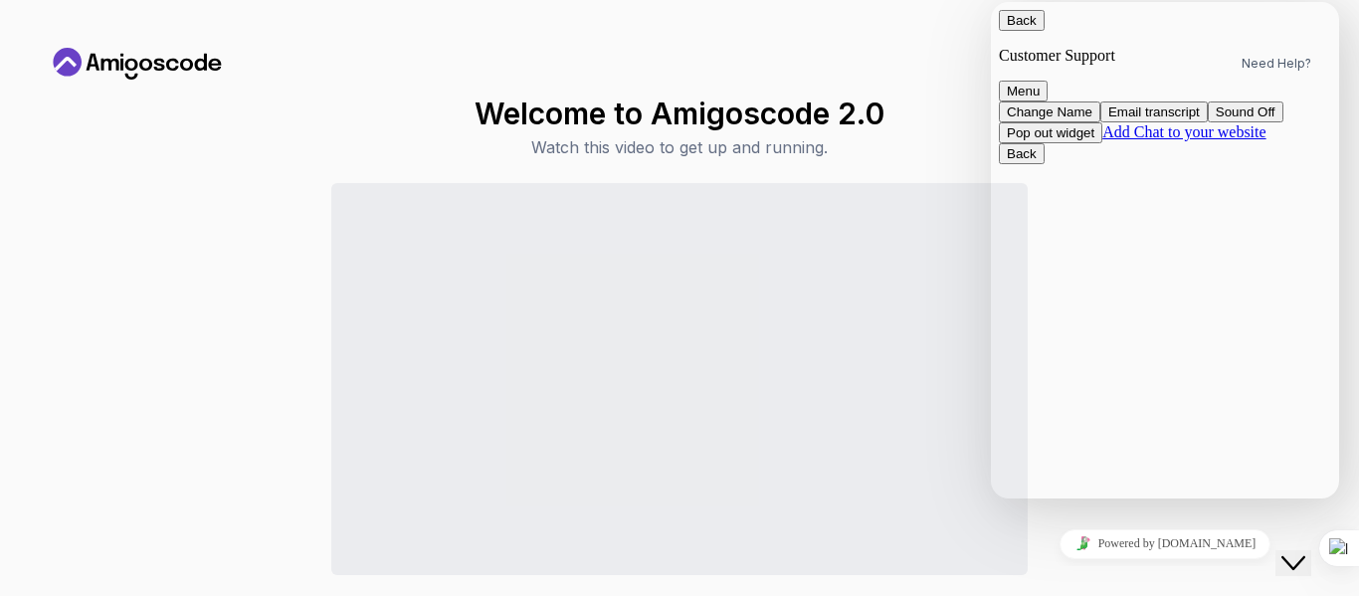
click at [1102, 143] on button "Pop out widget" at bounding box center [1050, 132] width 103 height 21
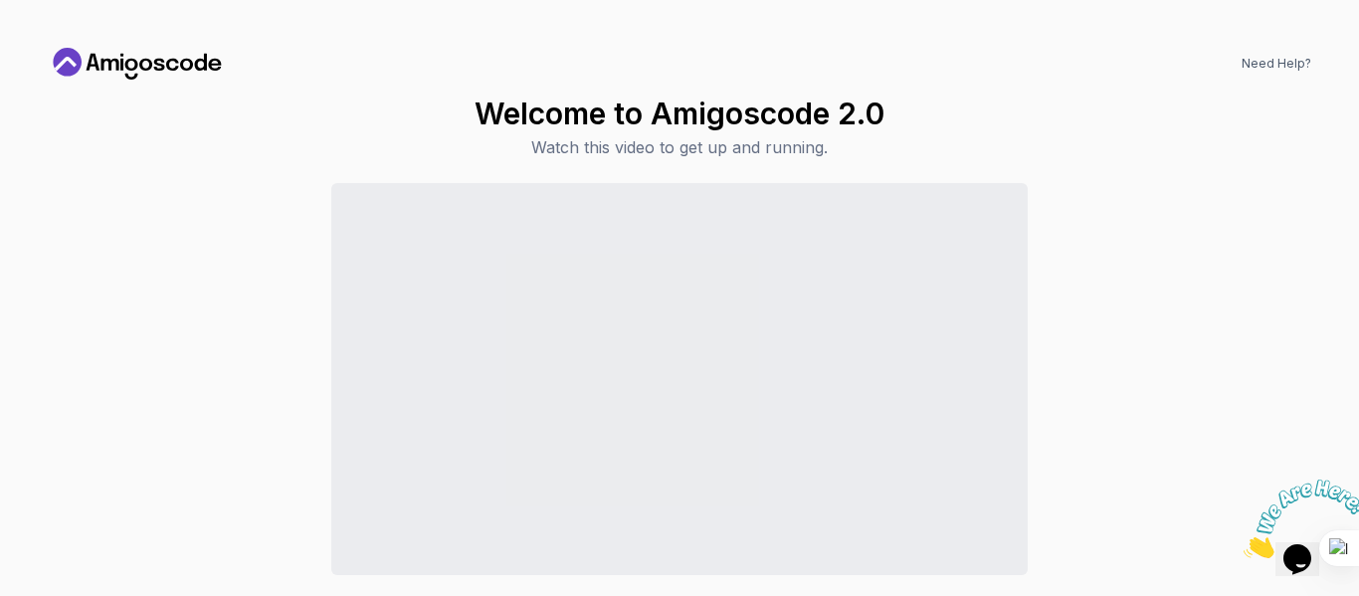
click at [1244, 544] on icon "Close" at bounding box center [1244, 552] width 0 height 17
click at [1301, 544] on icon "Chat widget" at bounding box center [1297, 559] width 28 height 30
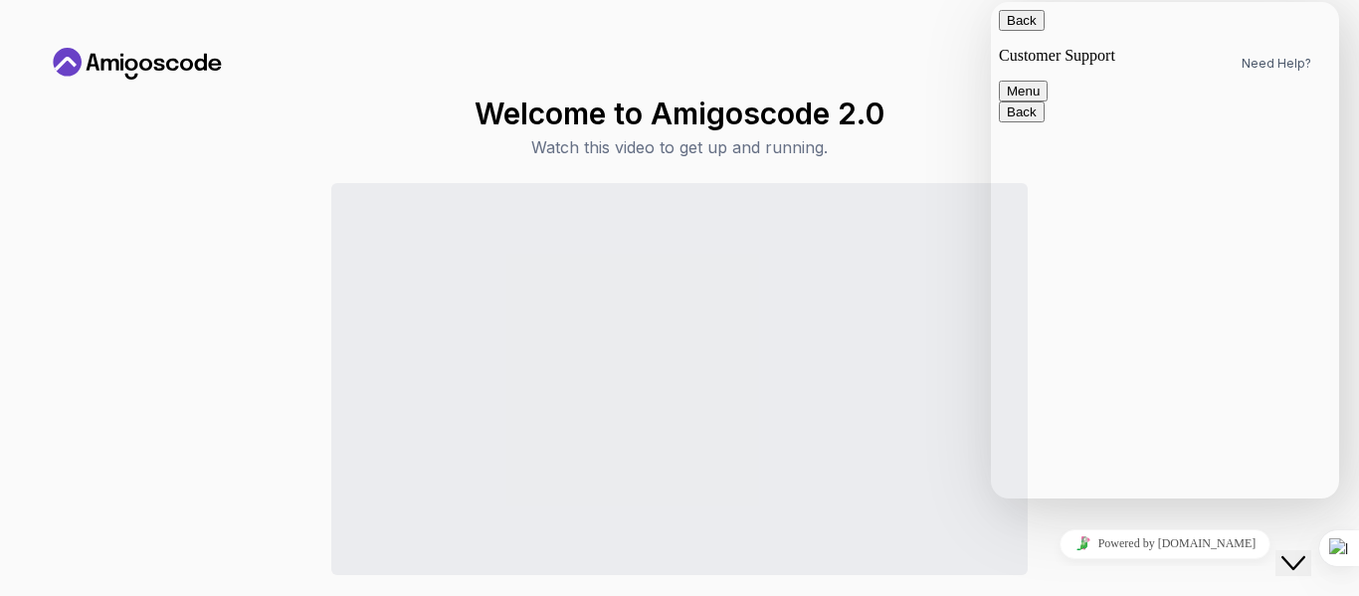
click at [1037, 28] on span "primary" at bounding box center [1037, 20] width 0 height 15
click at [484, 135] on p "Watch this video to get up and running." at bounding box center [680, 147] width 410 height 24
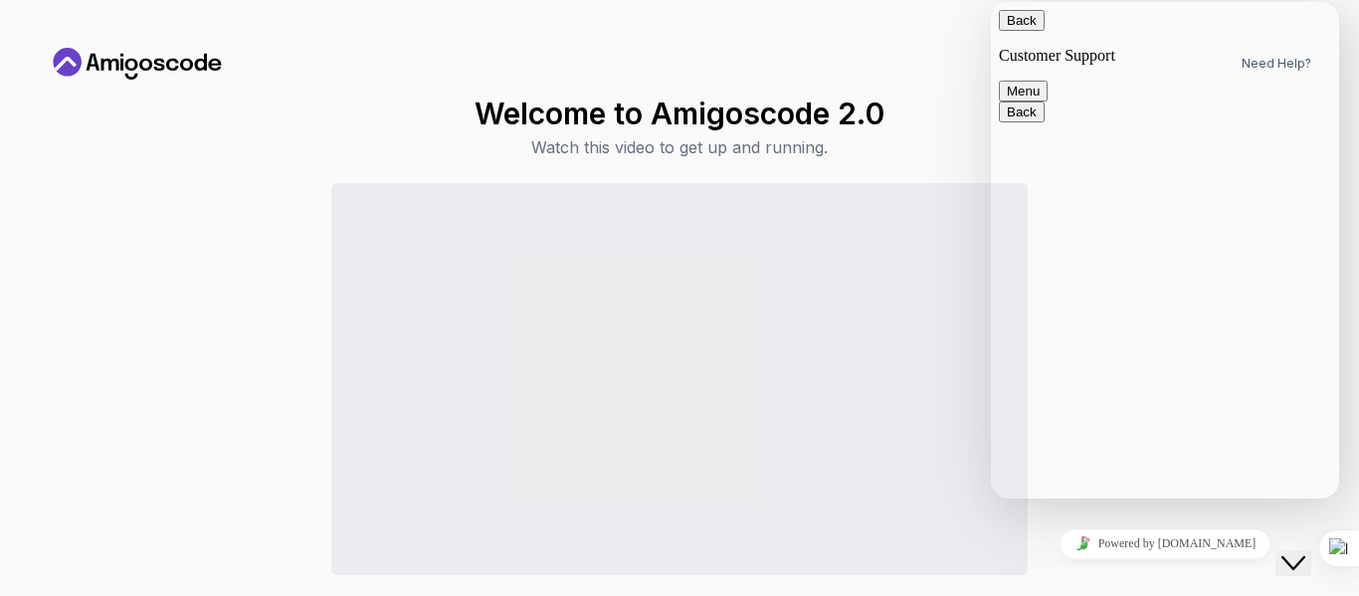
scroll to position [392, 0]
click at [94, 105] on div "Welcome to Amigoscode 2.0 Watch this video to get up and running. Continue to D…" at bounding box center [679, 375] width 1263 height 559
click at [1026, 21] on button "Back" at bounding box center [1022, 20] width 46 height 21
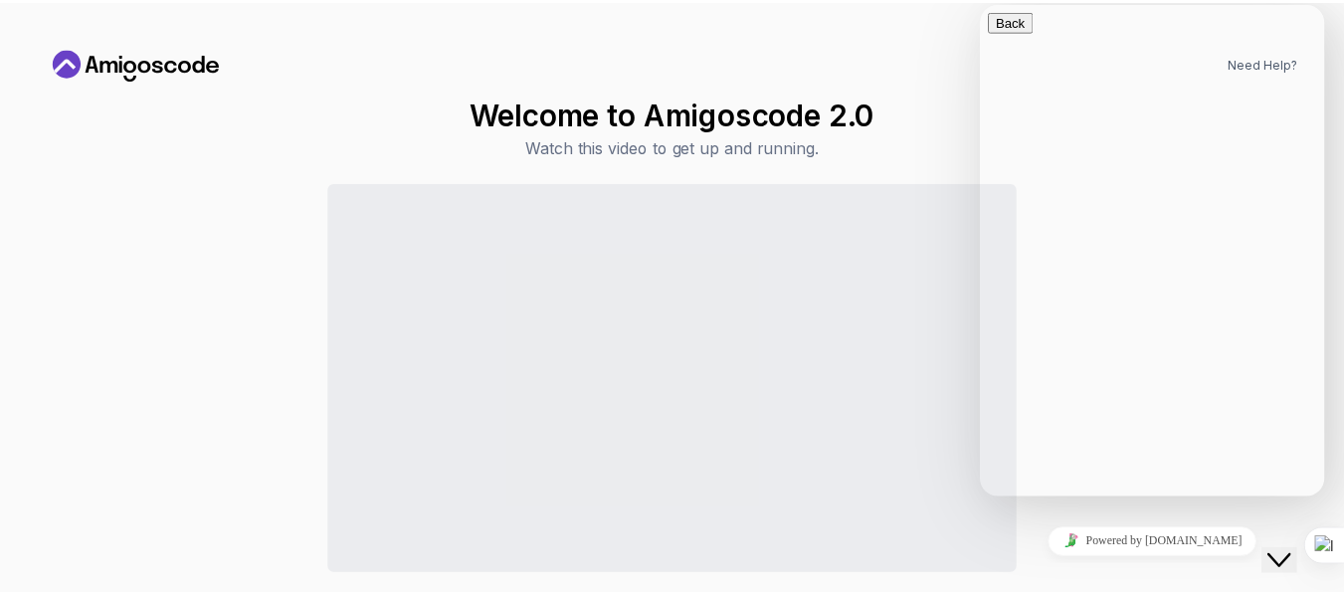
scroll to position [70, 0]
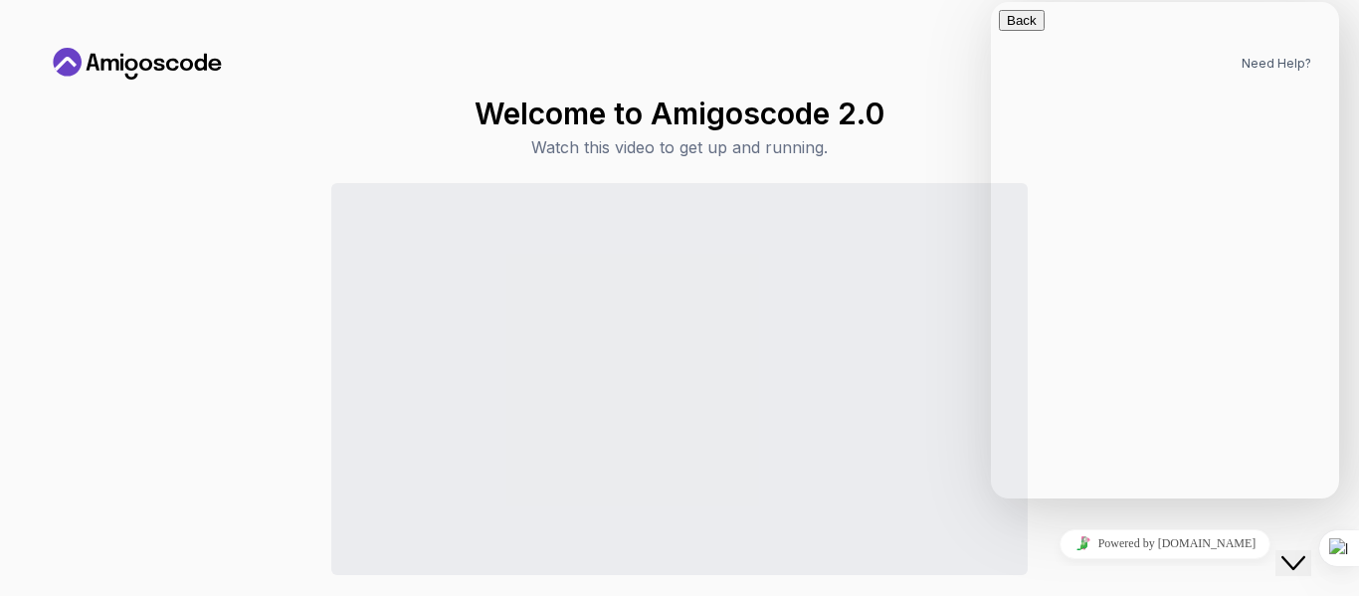
click at [1304, 551] on icon "Close Chat This icon closes the chat window." at bounding box center [1293, 563] width 24 height 24
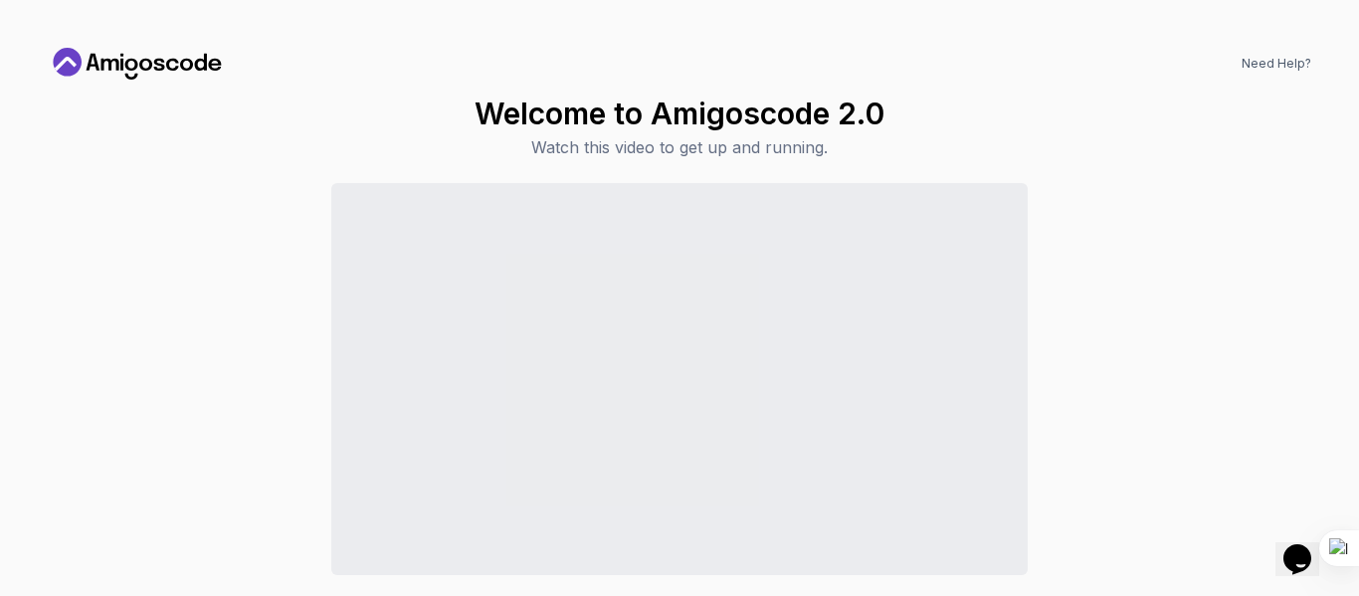
click at [153, 54] on icon at bounding box center [137, 64] width 179 height 32
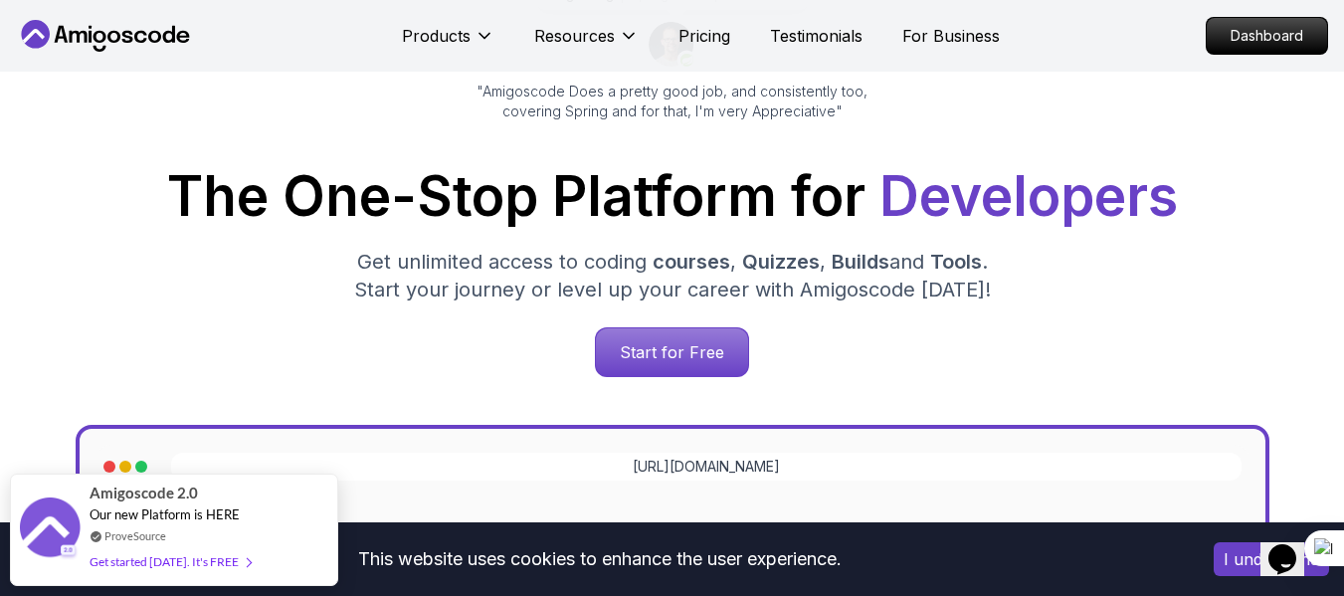
scroll to position [222, 0]
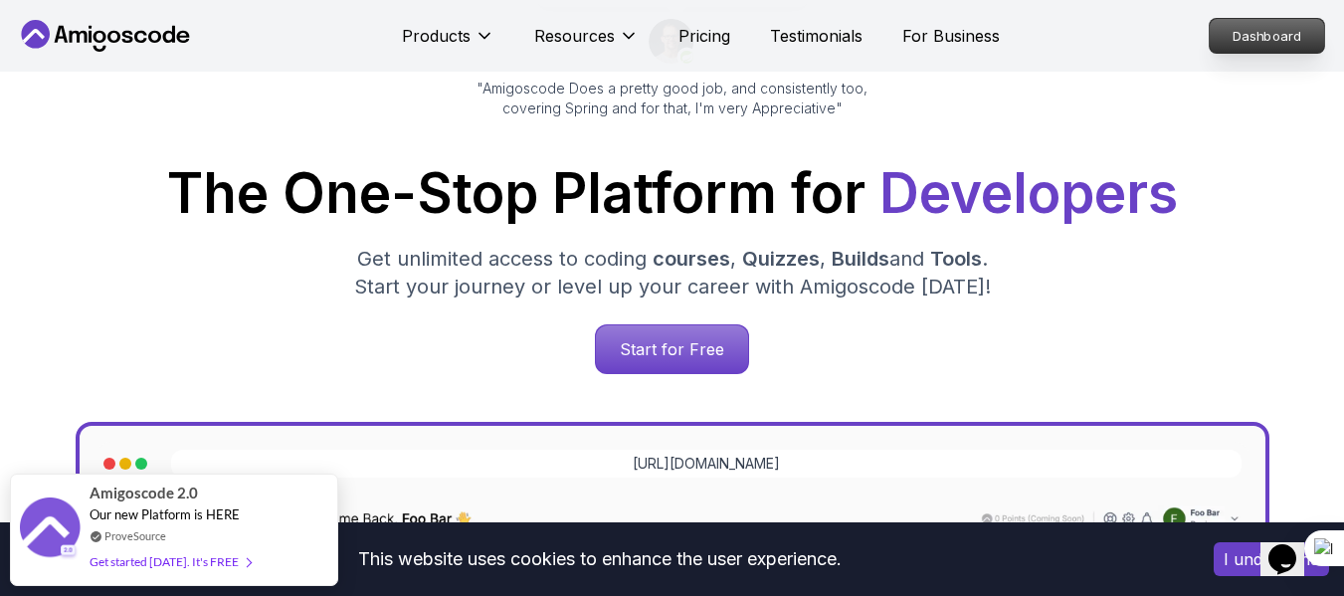
click at [1267, 30] on p "Dashboard" at bounding box center [1267, 36] width 114 height 34
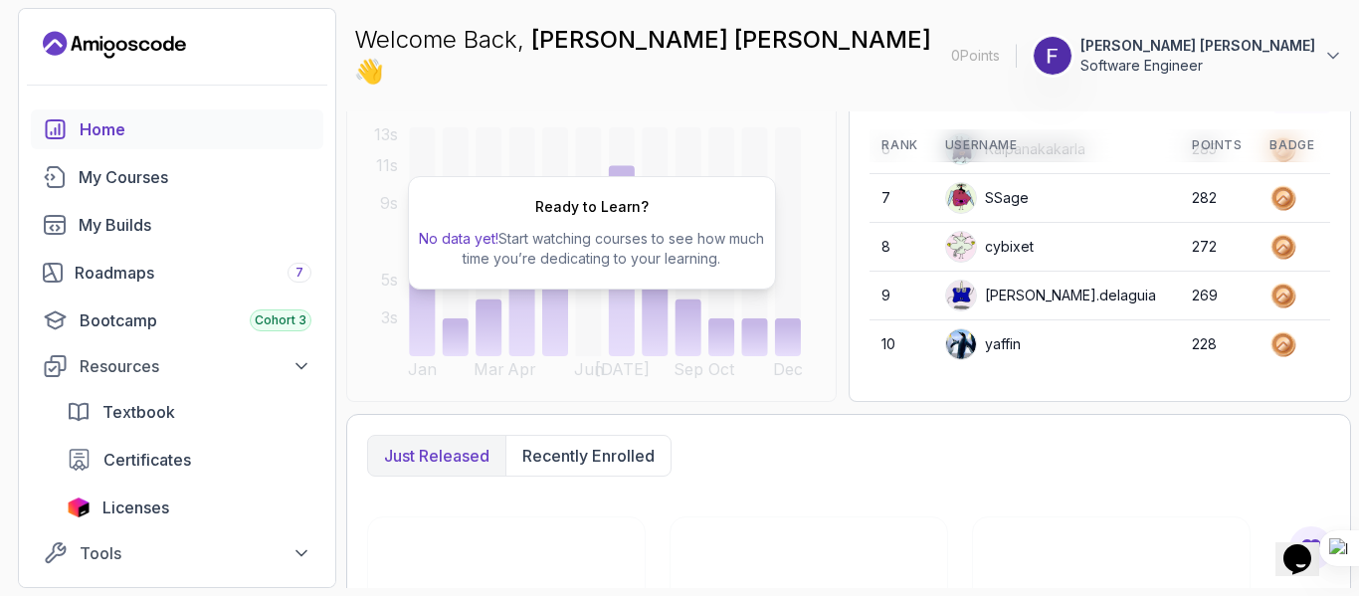
scroll to position [228, 0]
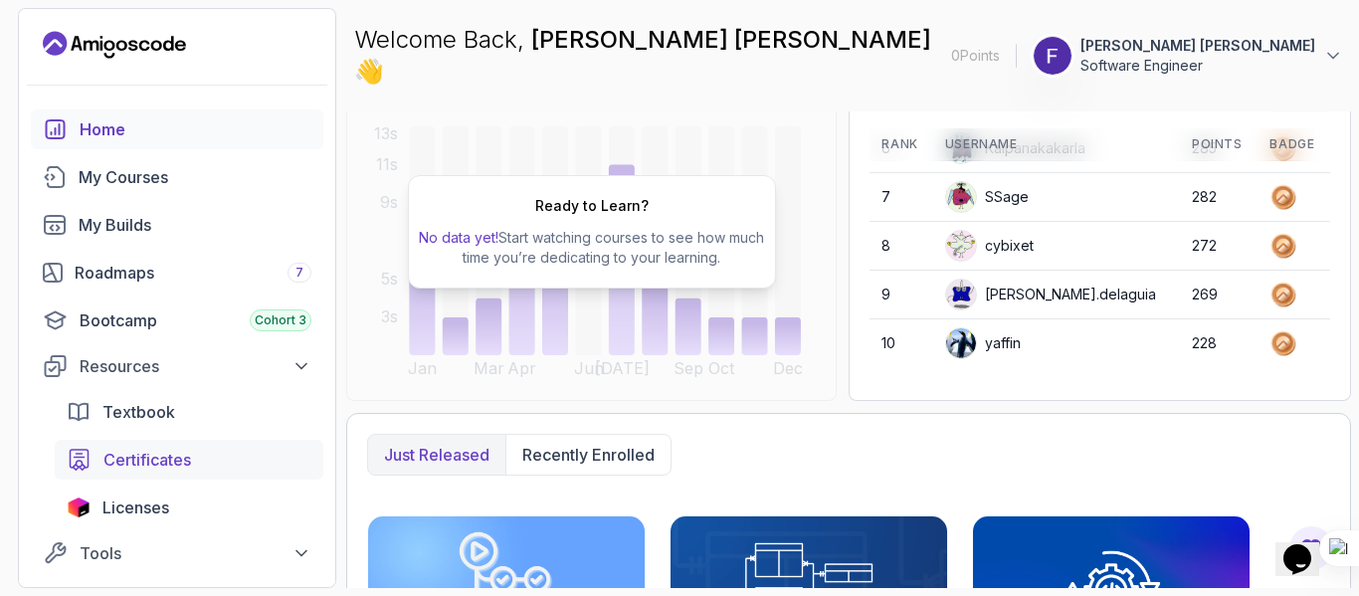
click at [131, 452] on span "Certificates" at bounding box center [147, 460] width 88 height 24
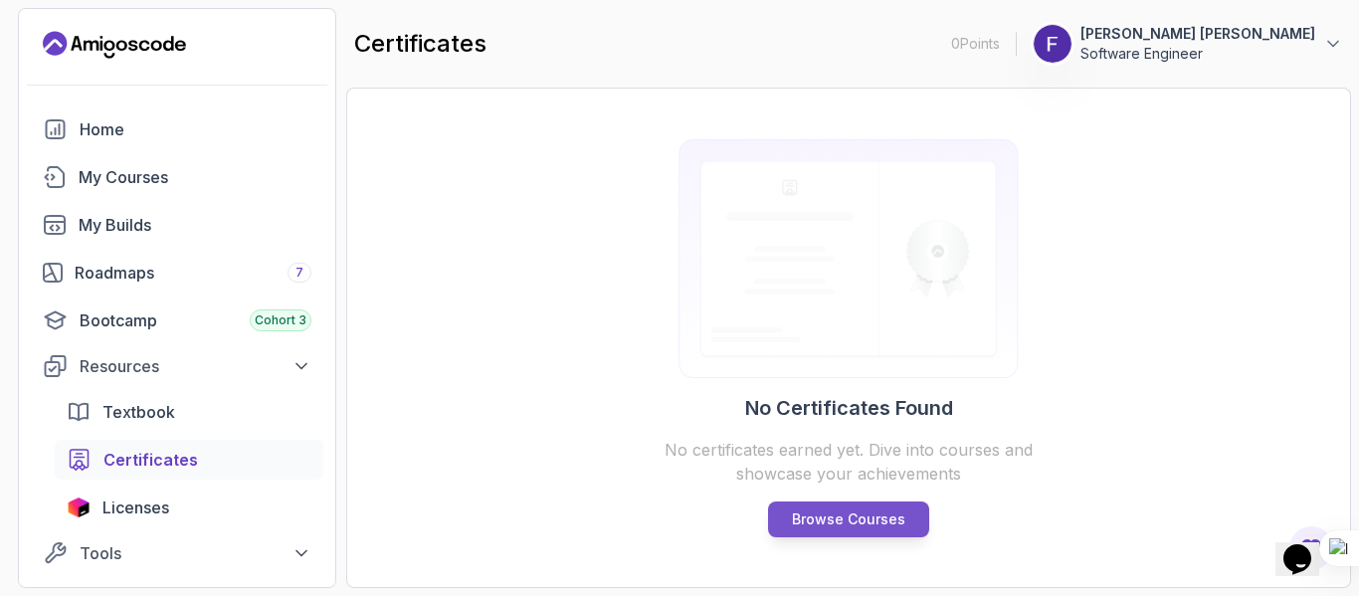
click at [827, 516] on p "Browse Courses" at bounding box center [848, 519] width 113 height 20
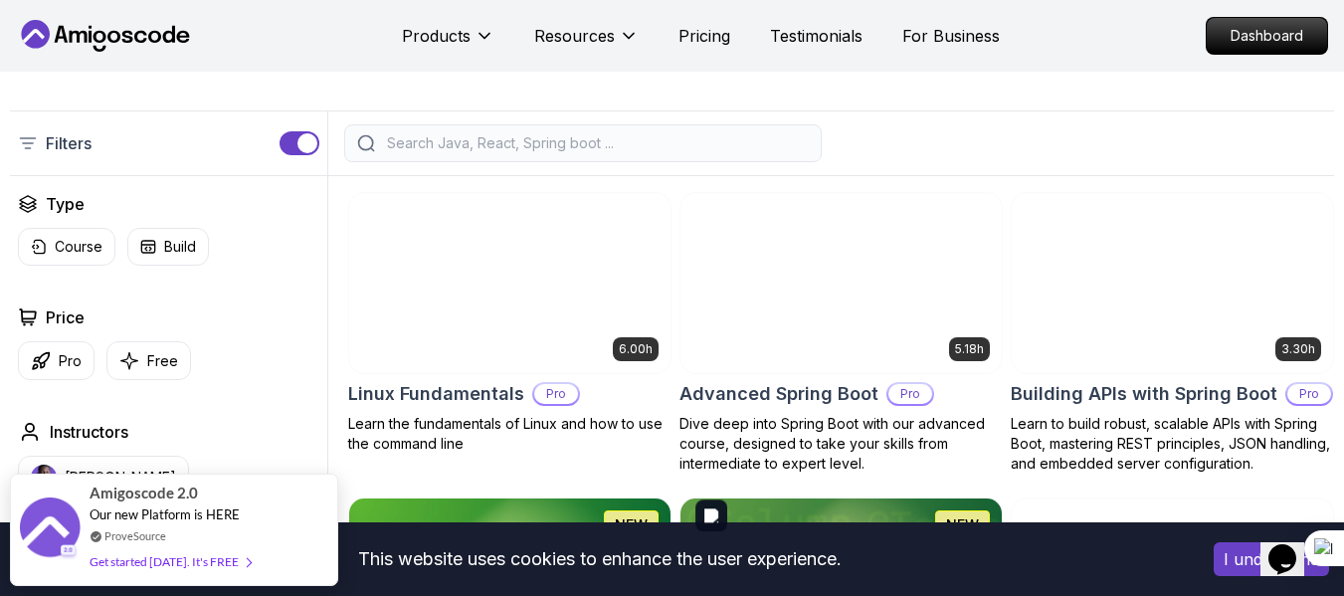
scroll to position [491, 0]
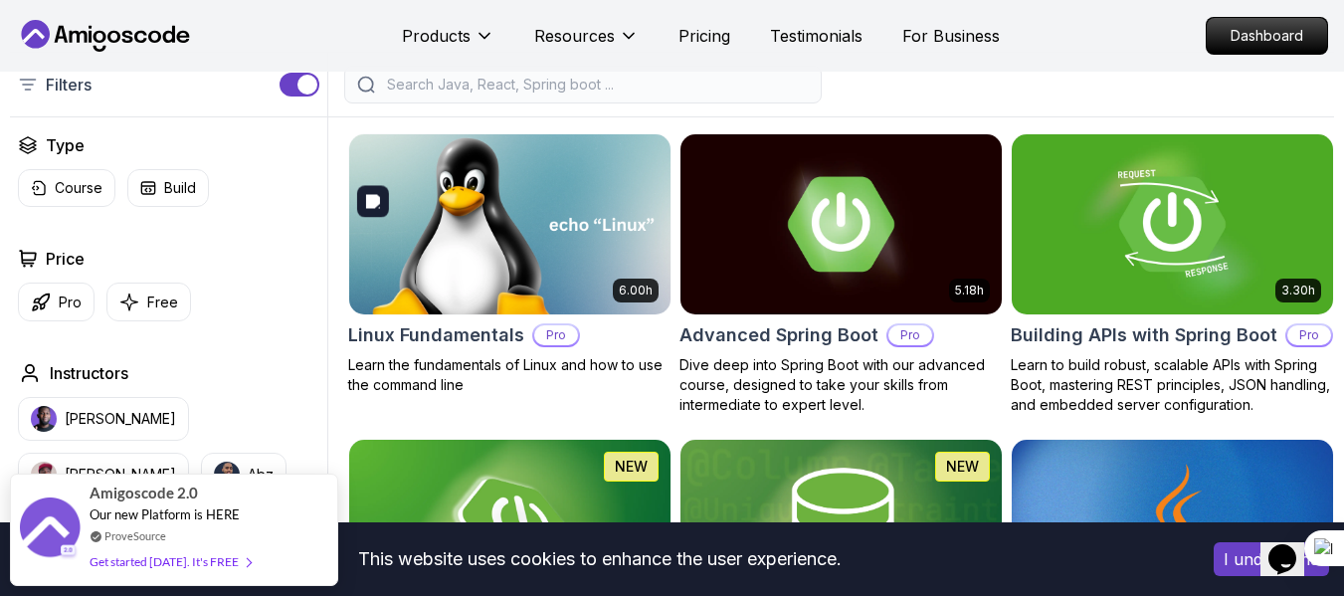
click at [536, 294] on img at bounding box center [509, 223] width 337 height 189
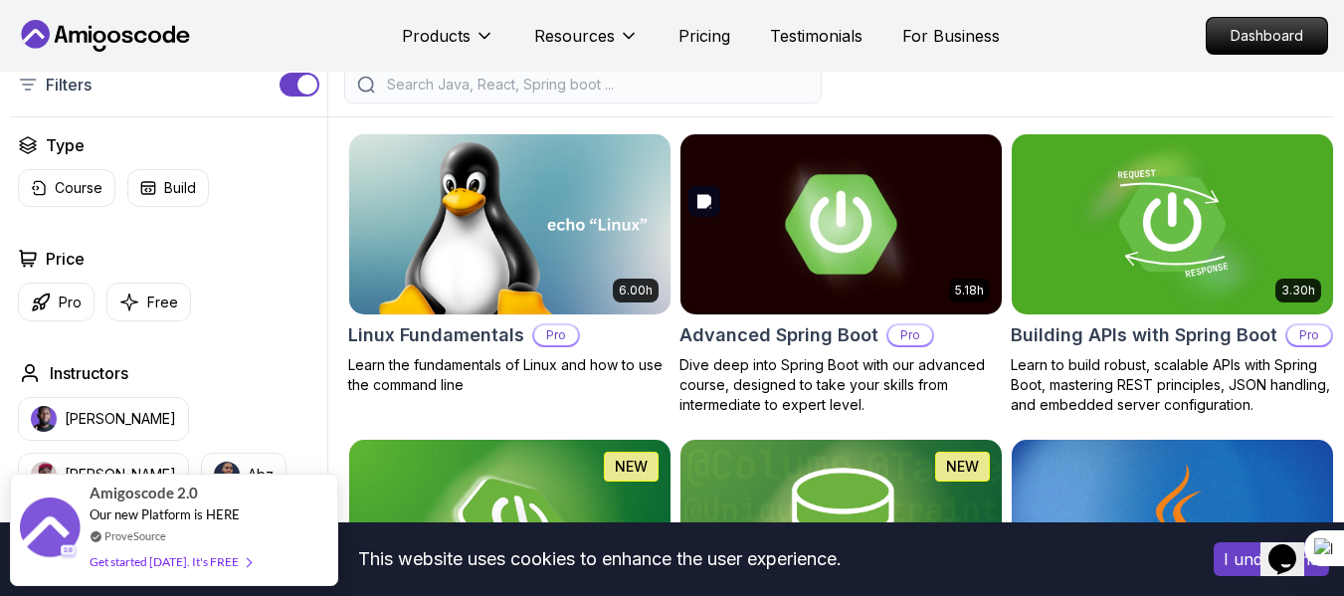
click at [761, 302] on img at bounding box center [841, 223] width 337 height 189
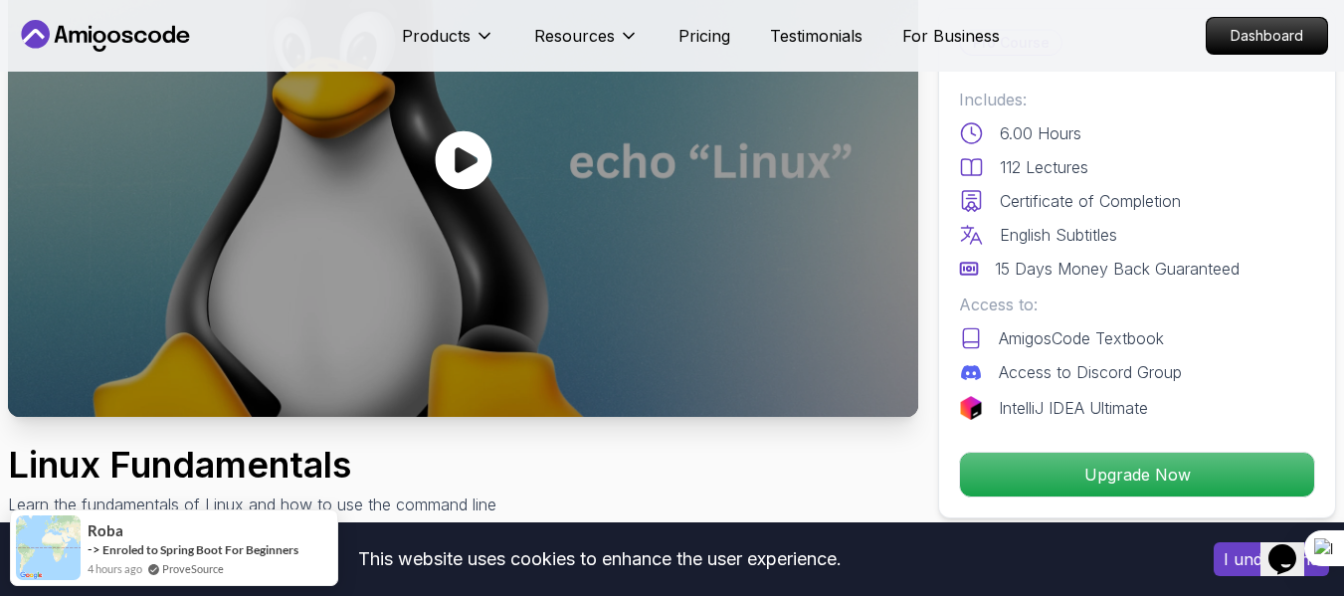
scroll to position [221, 0]
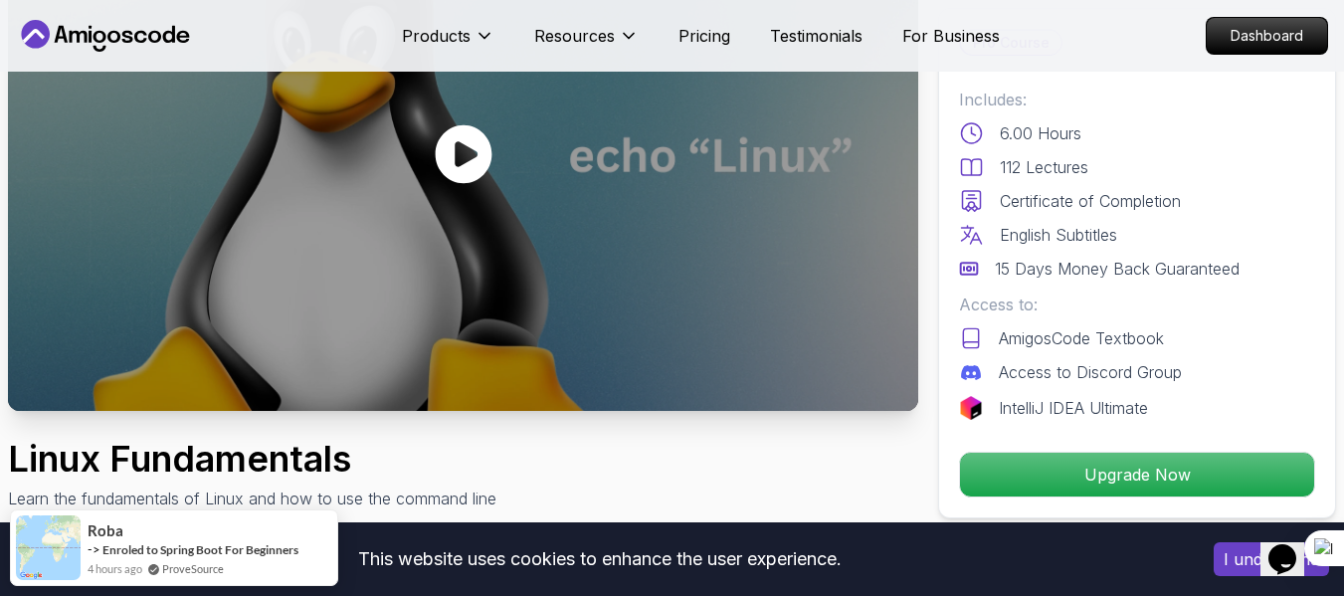
click at [471, 168] on icon at bounding box center [463, 154] width 57 height 59
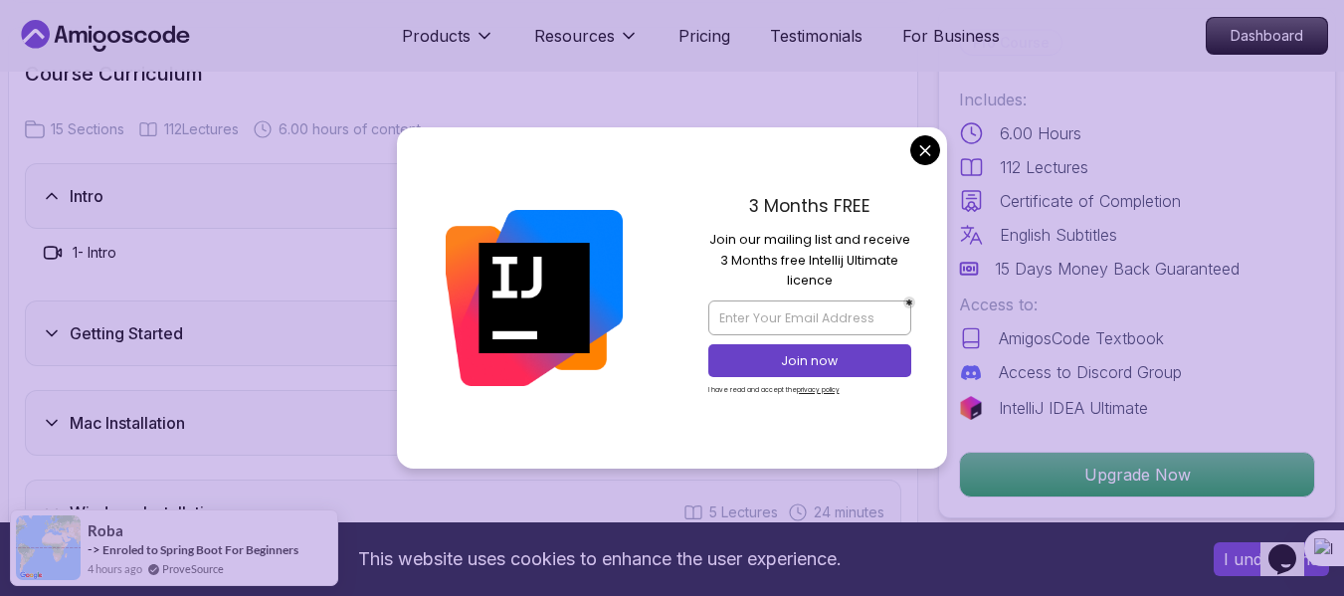
scroll to position [2603, 0]
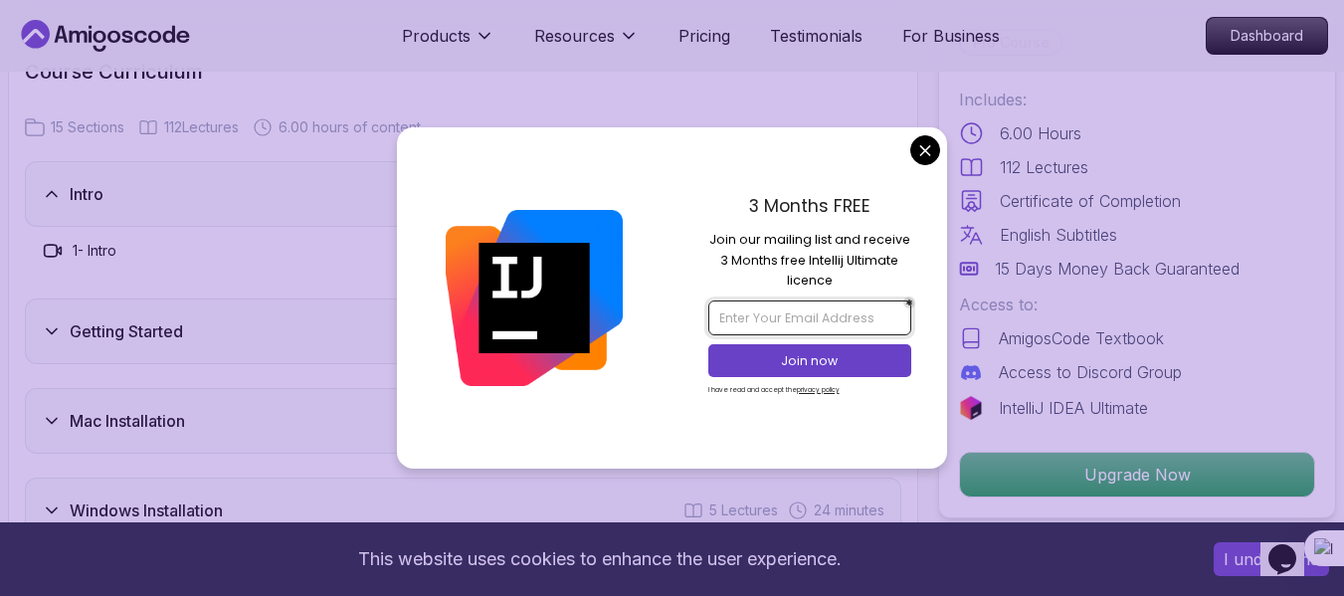
click at [819, 321] on input "email" at bounding box center [809, 317] width 203 height 34
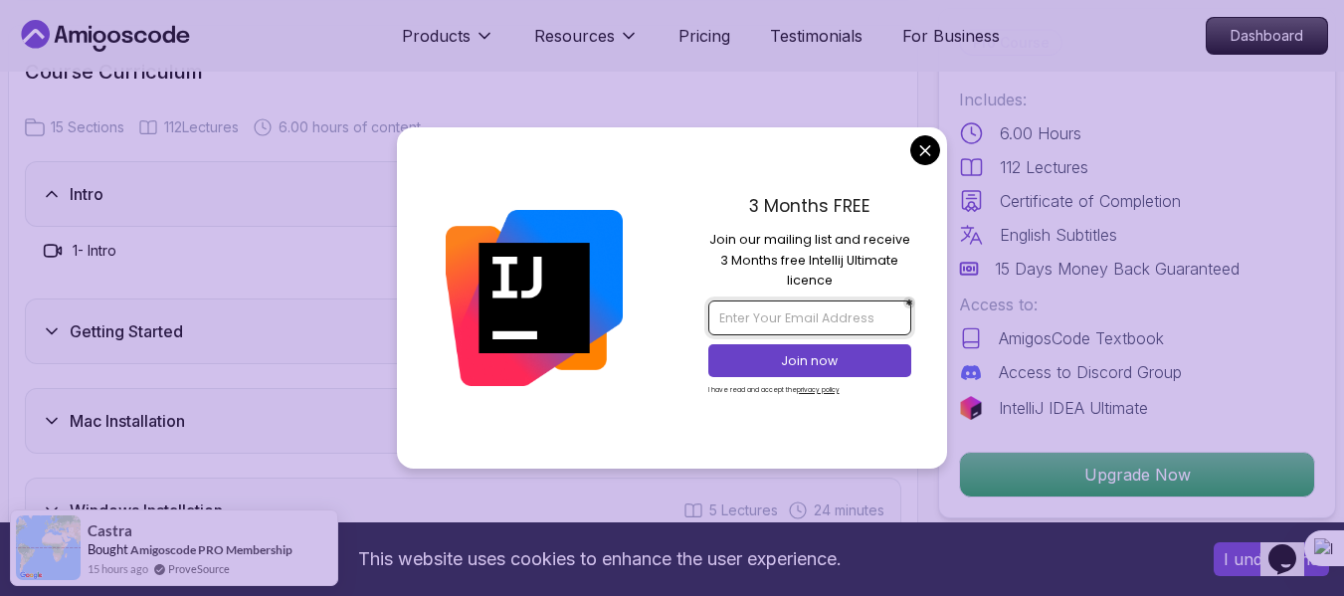
type input "[EMAIL_ADDRESS][DOMAIN_NAME]"
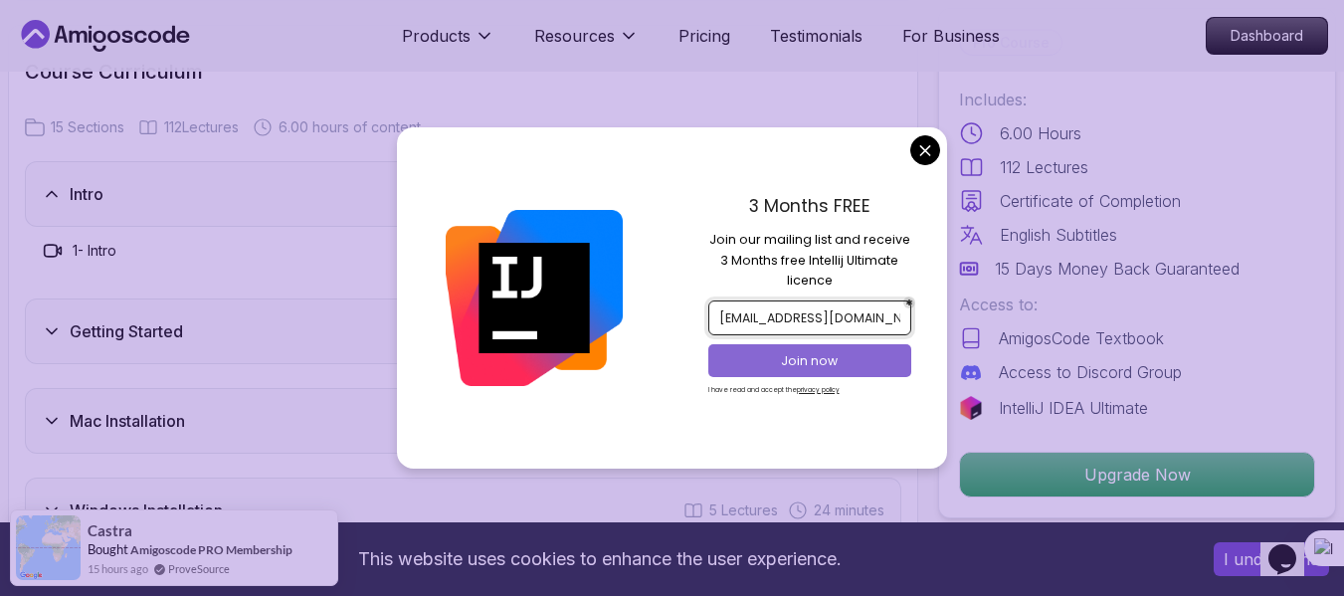
click at [817, 360] on p "Join now" at bounding box center [809, 361] width 165 height 18
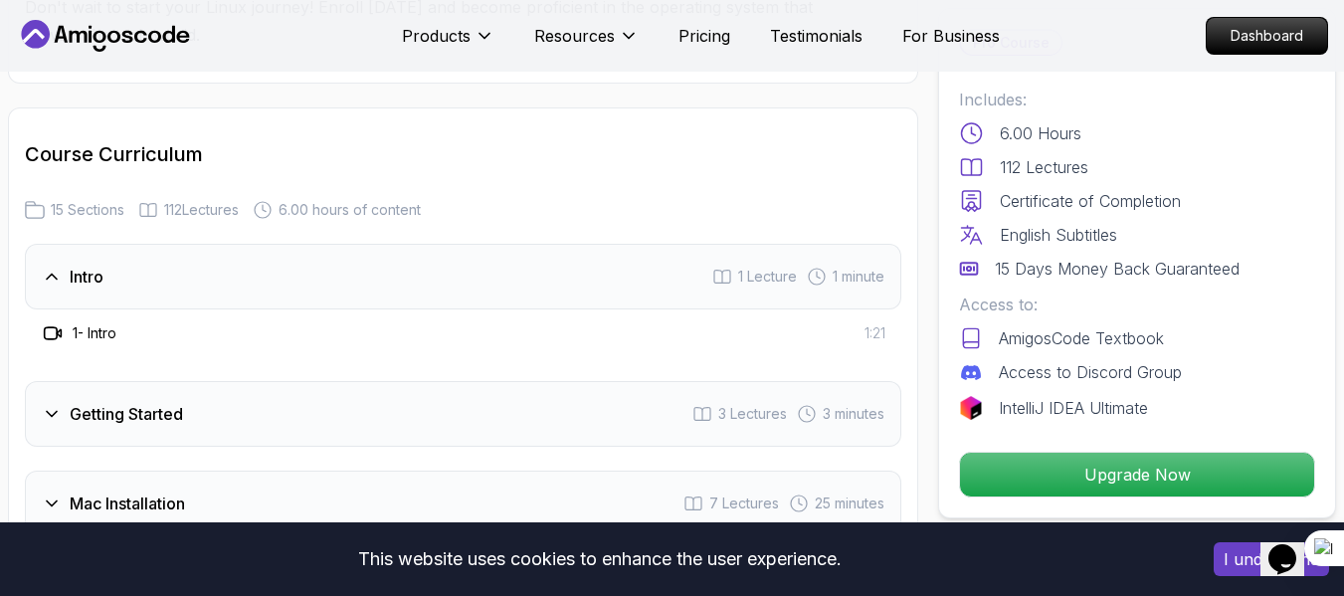
scroll to position [2523, 0]
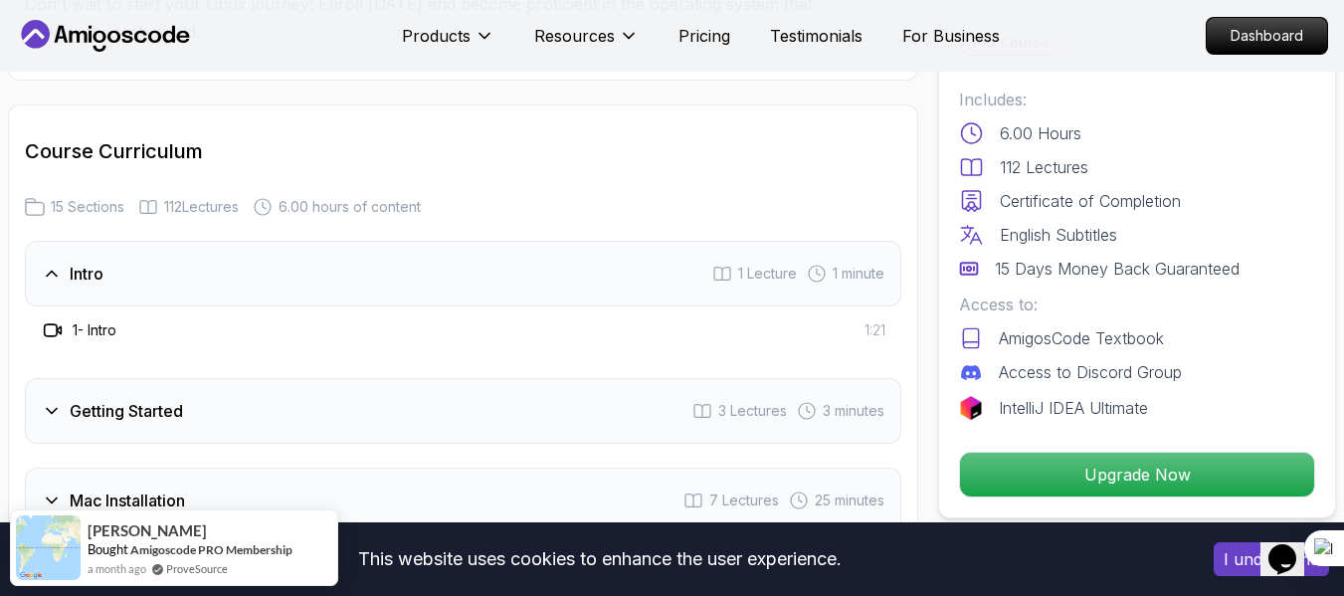
click at [88, 272] on h3 "Intro" at bounding box center [87, 274] width 34 height 24
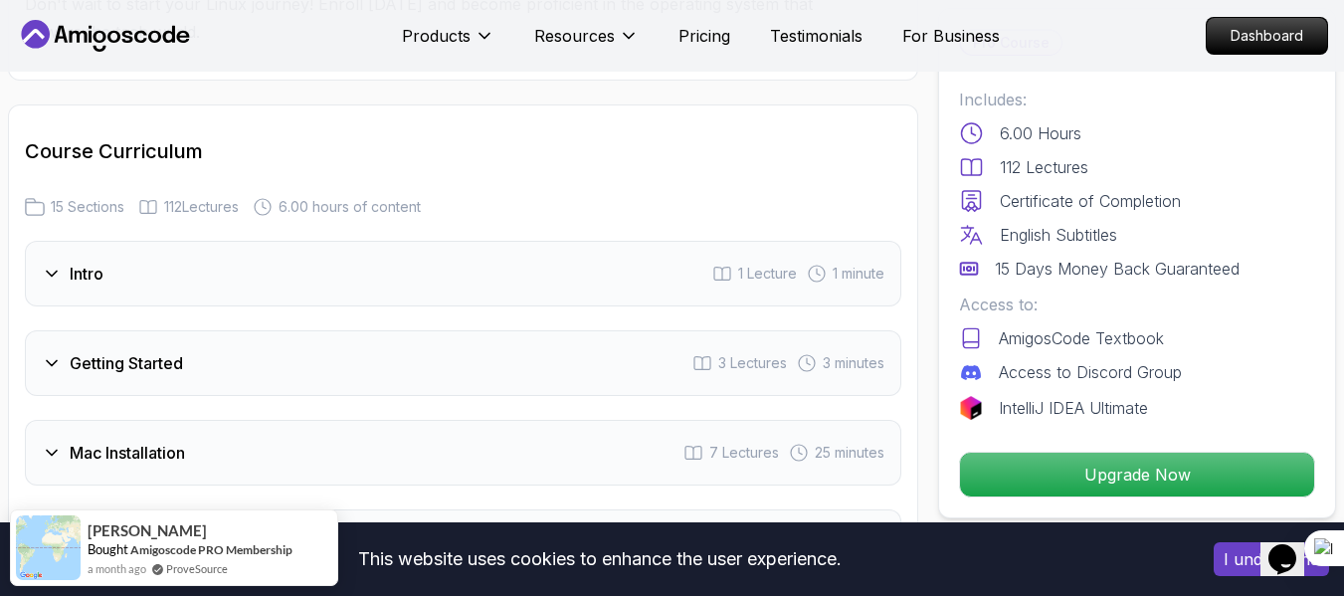
click at [88, 272] on h3 "Intro" at bounding box center [87, 274] width 34 height 24
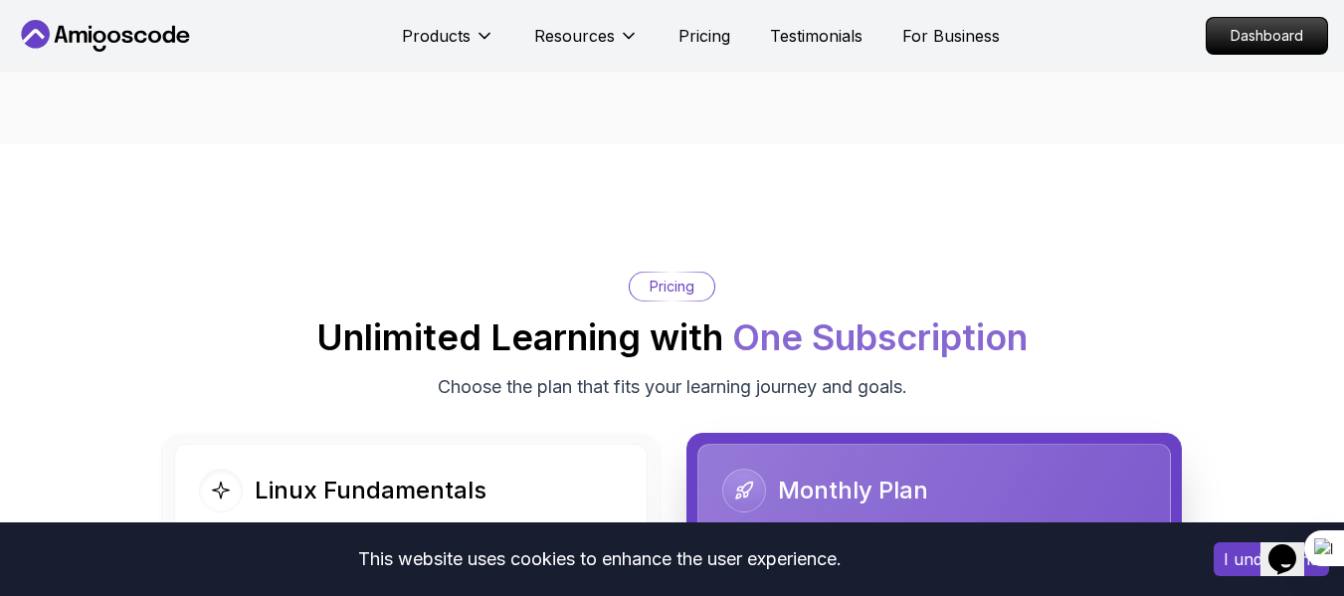
scroll to position [4146, 0]
